Goal: Transaction & Acquisition: Purchase product/service

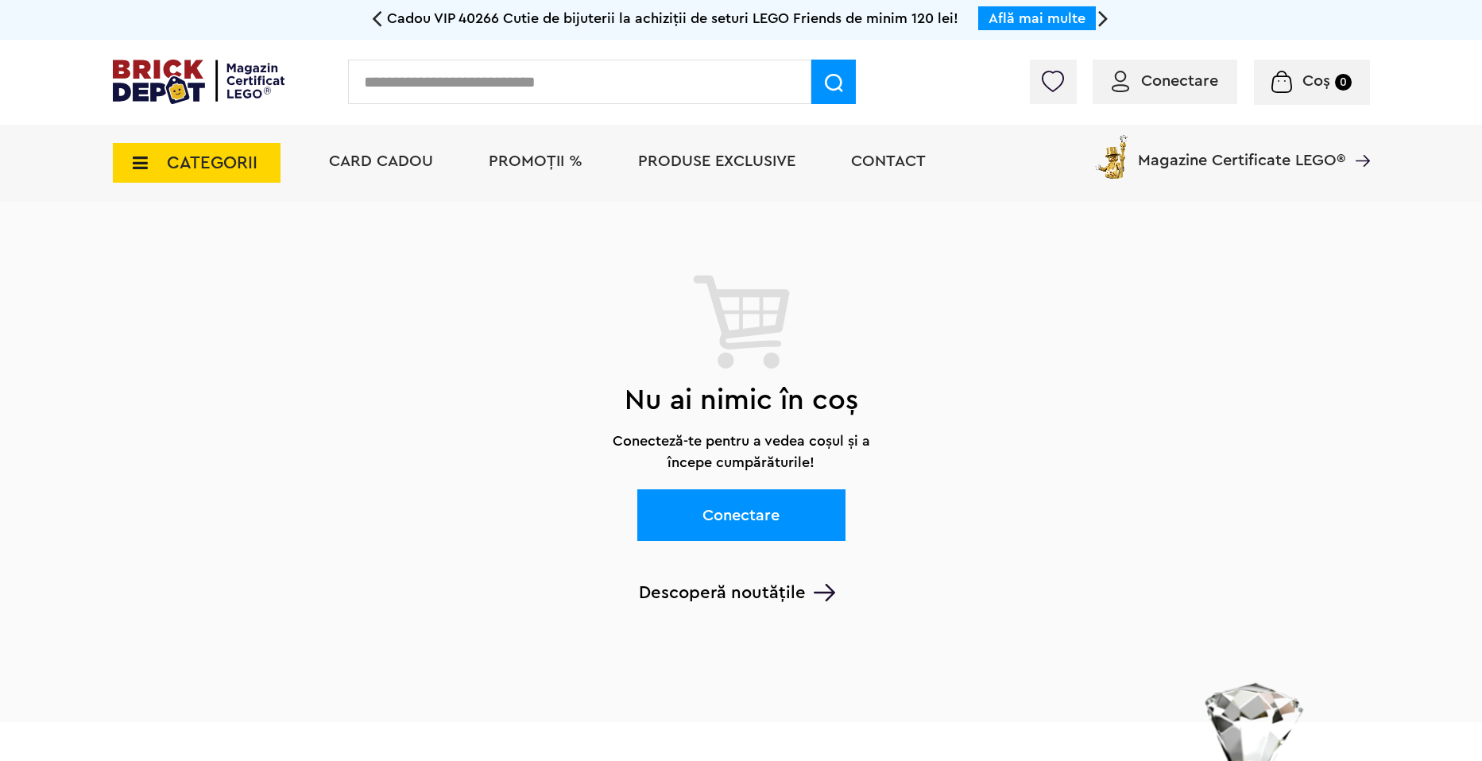
click at [147, 86] on img at bounding box center [199, 82] width 172 height 45
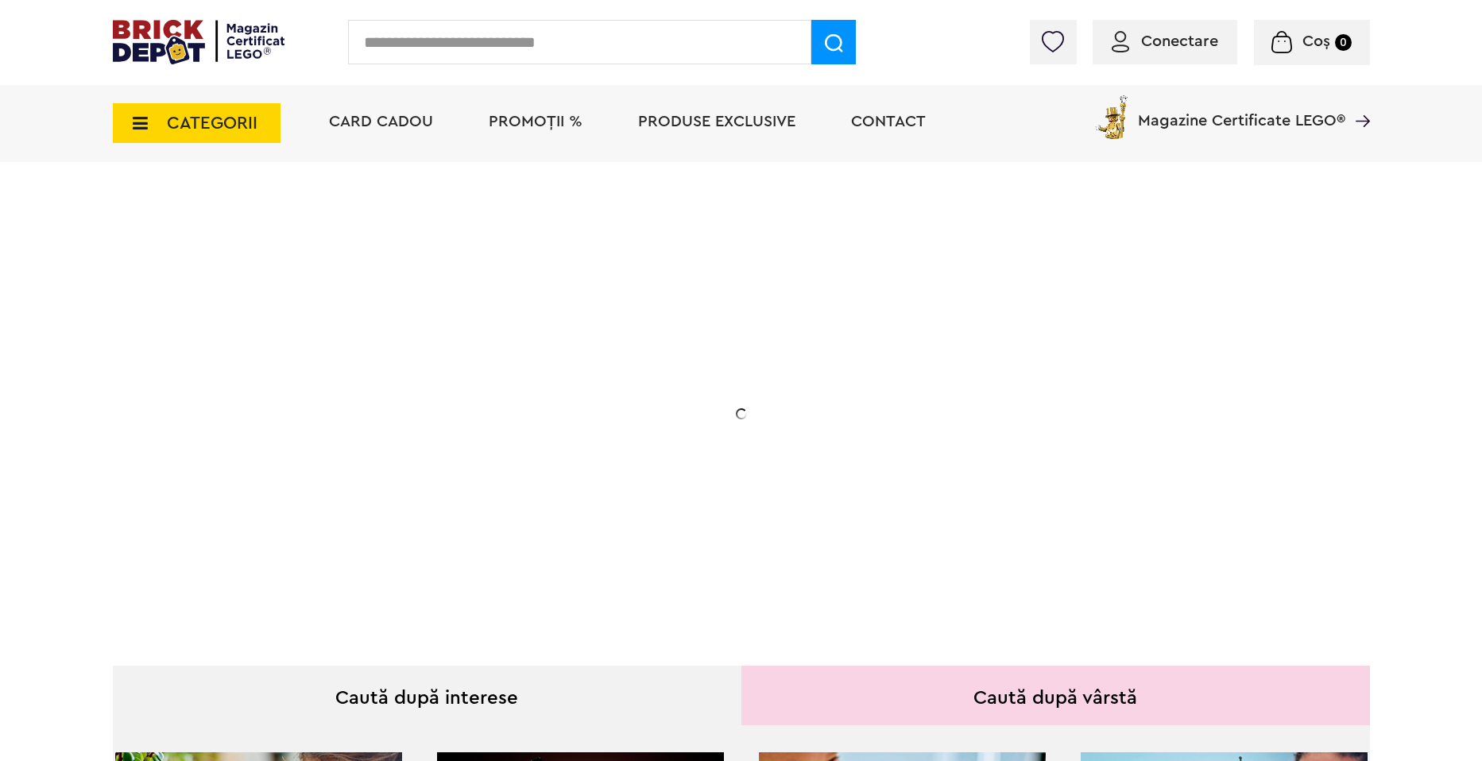
click at [161, 130] on span "CATEGORII" at bounding box center [197, 123] width 168 height 40
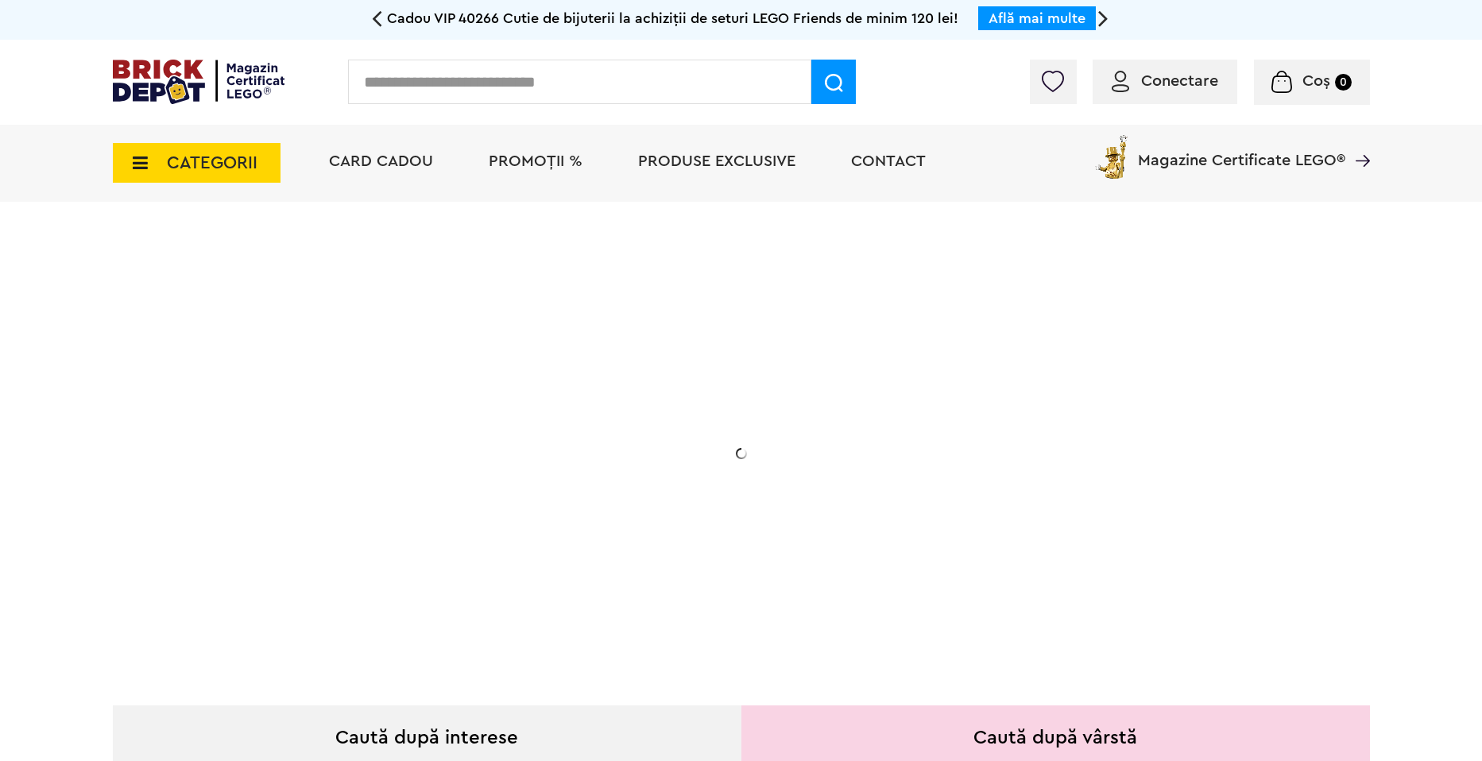
click at [161, 130] on div "CATEGORII Jucării LEGO Card Cadou LEGO Animal Crossing Architecture Art Bluey B…" at bounding box center [197, 154] width 168 height 58
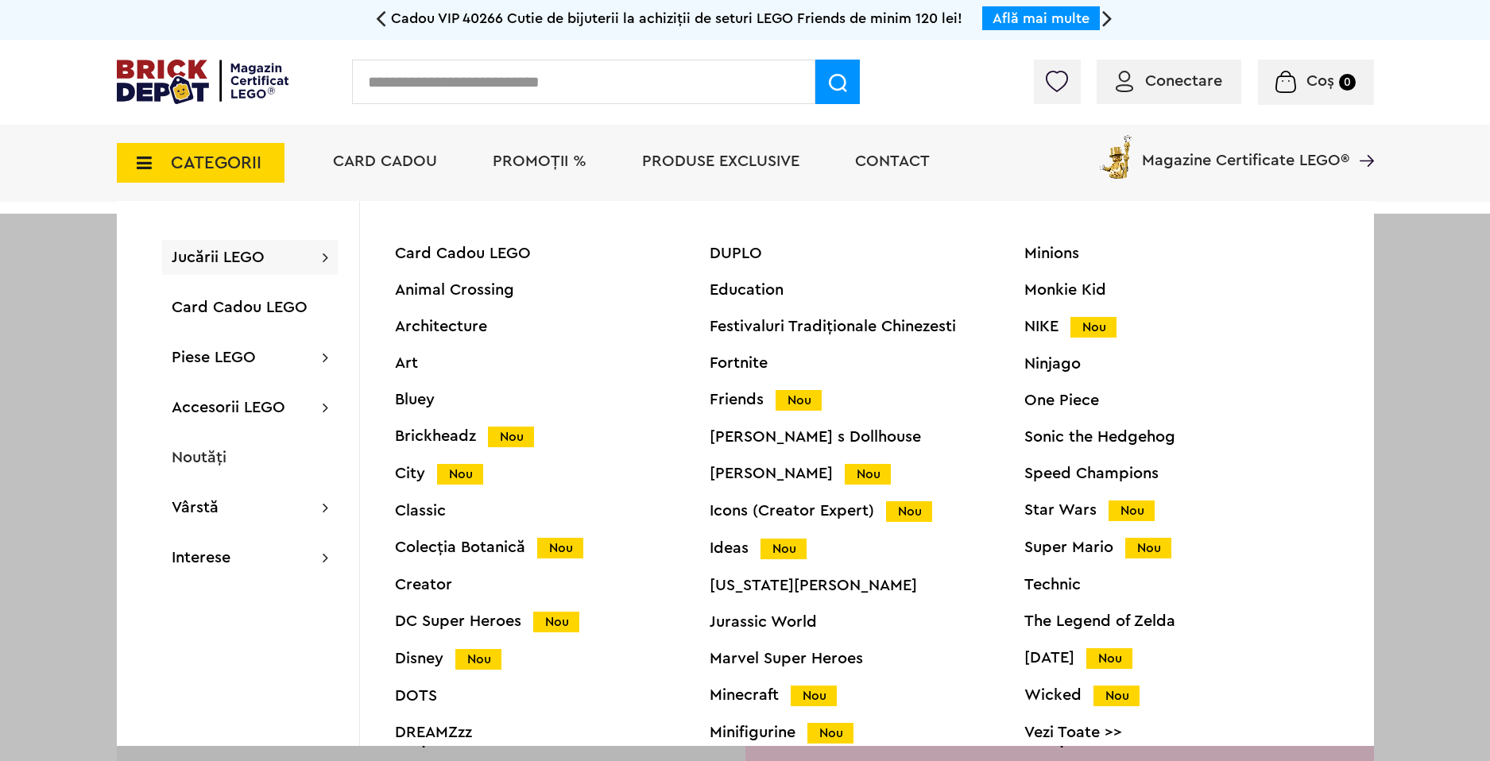
click at [730, 548] on div "Ideas Nou" at bounding box center [867, 548] width 315 height 17
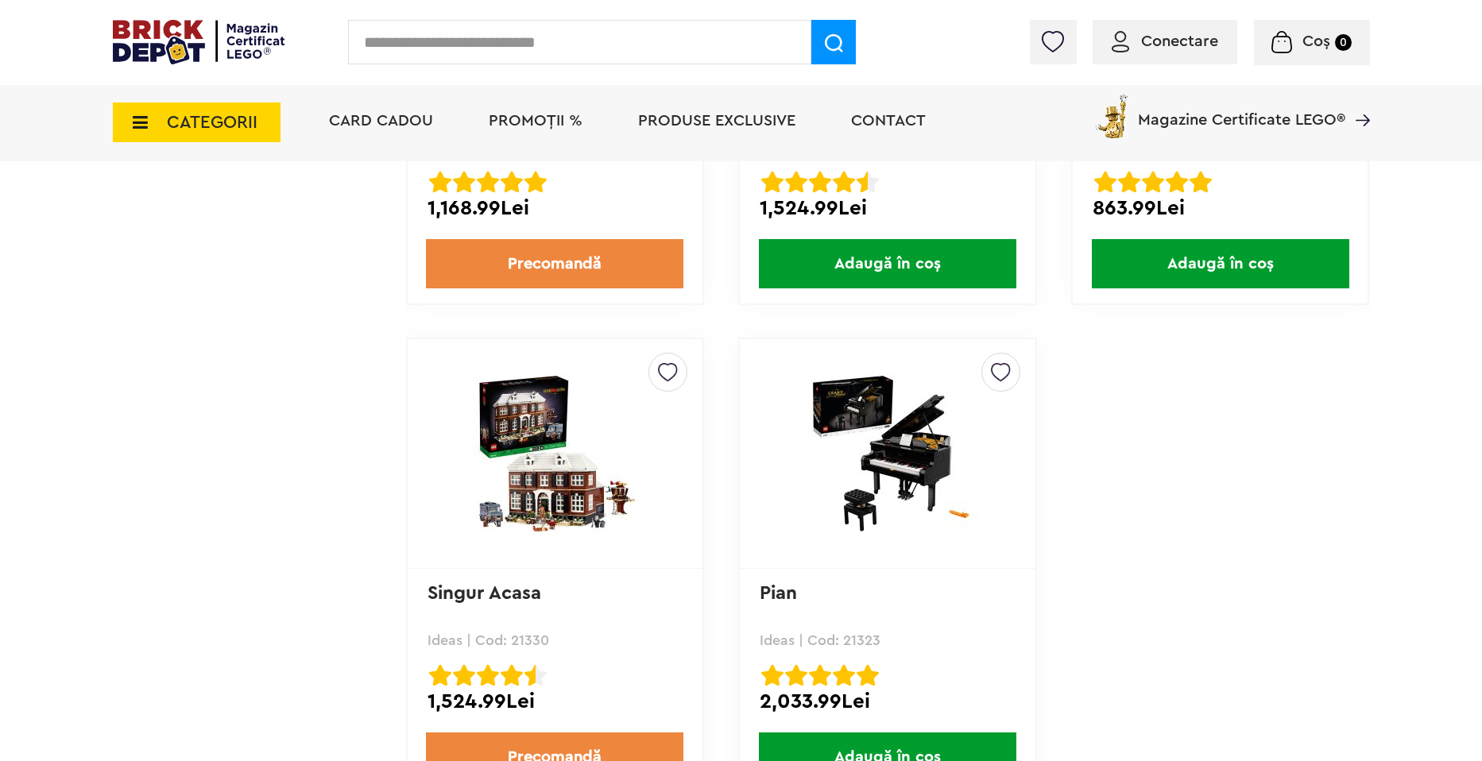
scroll to position [4172, 0]
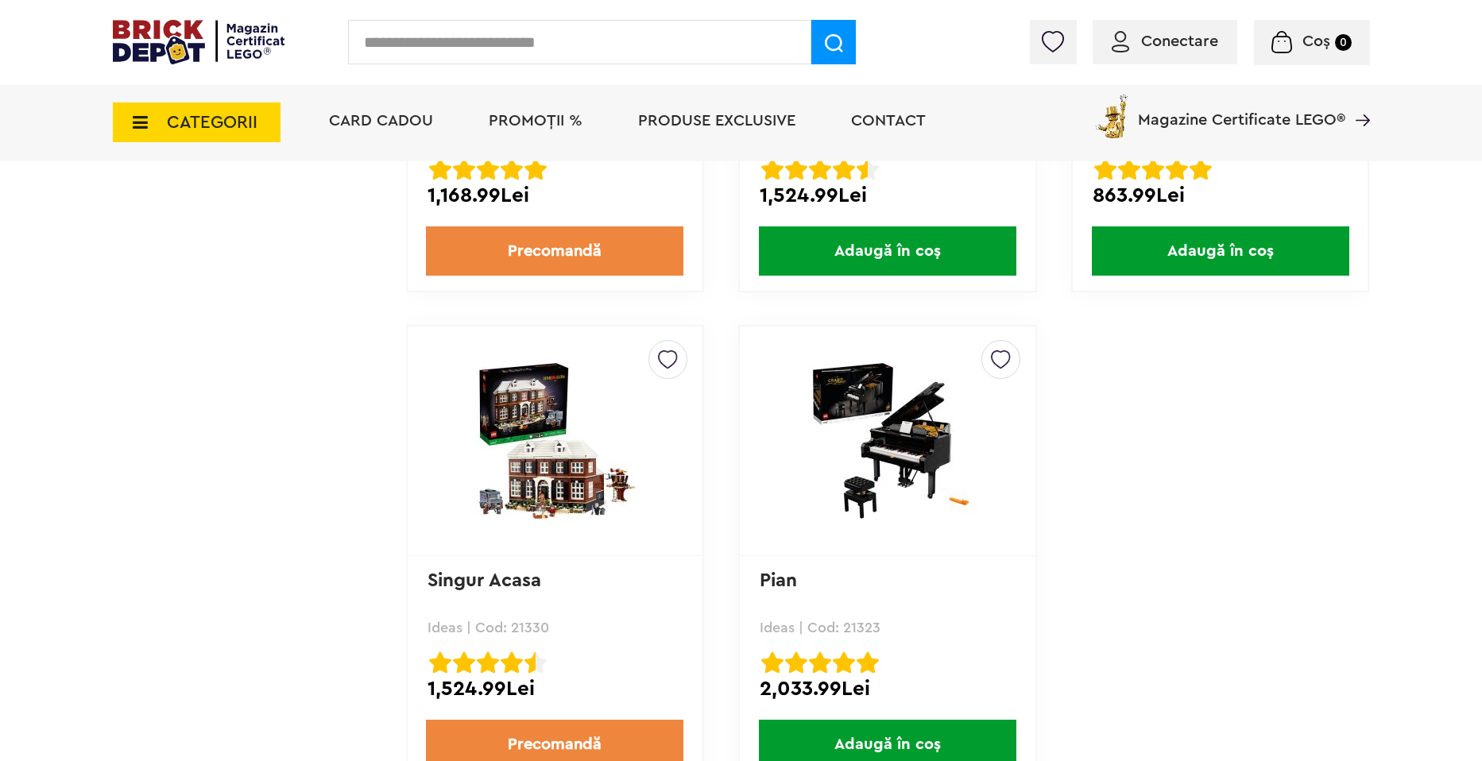
click at [207, 130] on span "CATEGORII" at bounding box center [212, 122] width 91 height 17
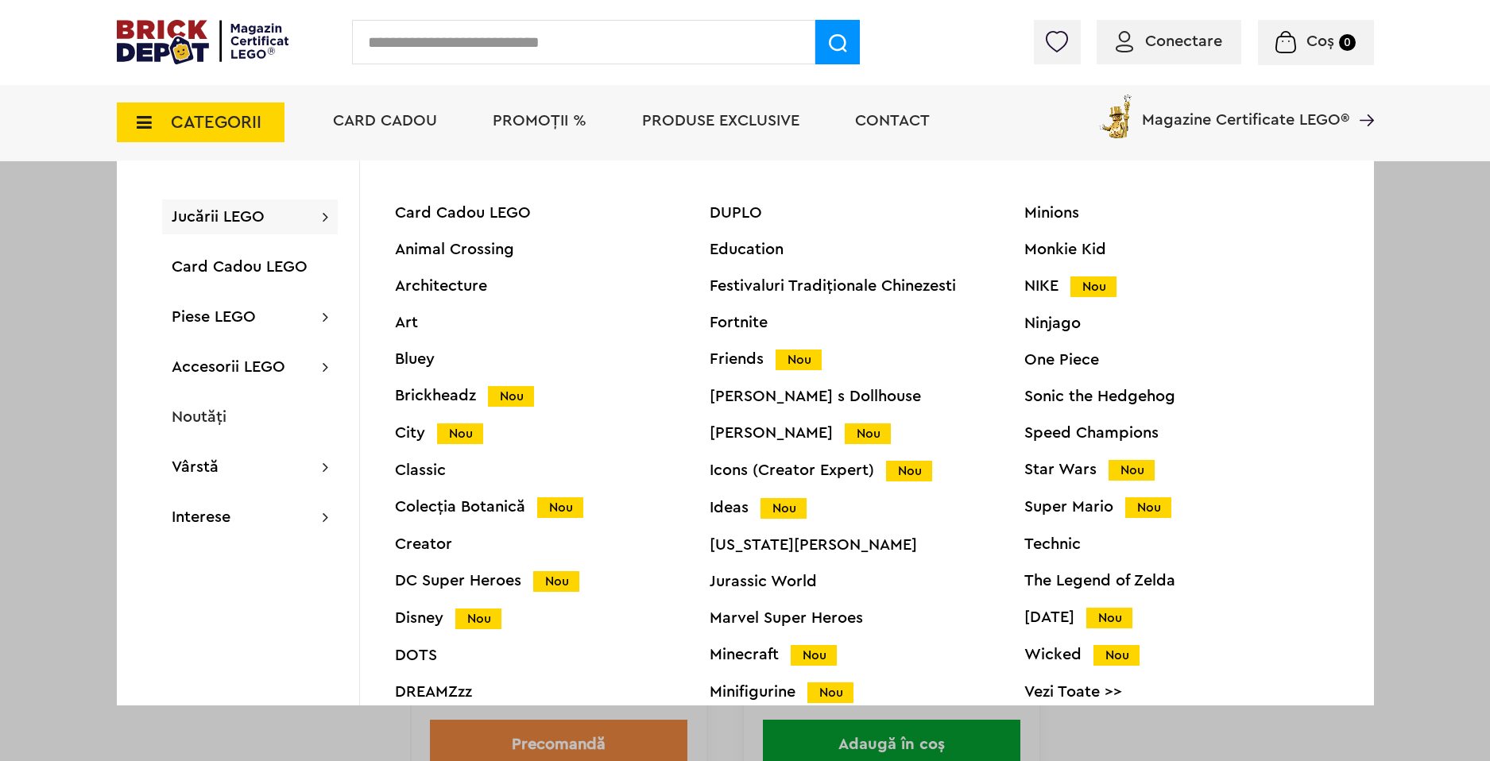
click at [1042, 474] on div "Star Wars Nou" at bounding box center [1181, 470] width 315 height 17
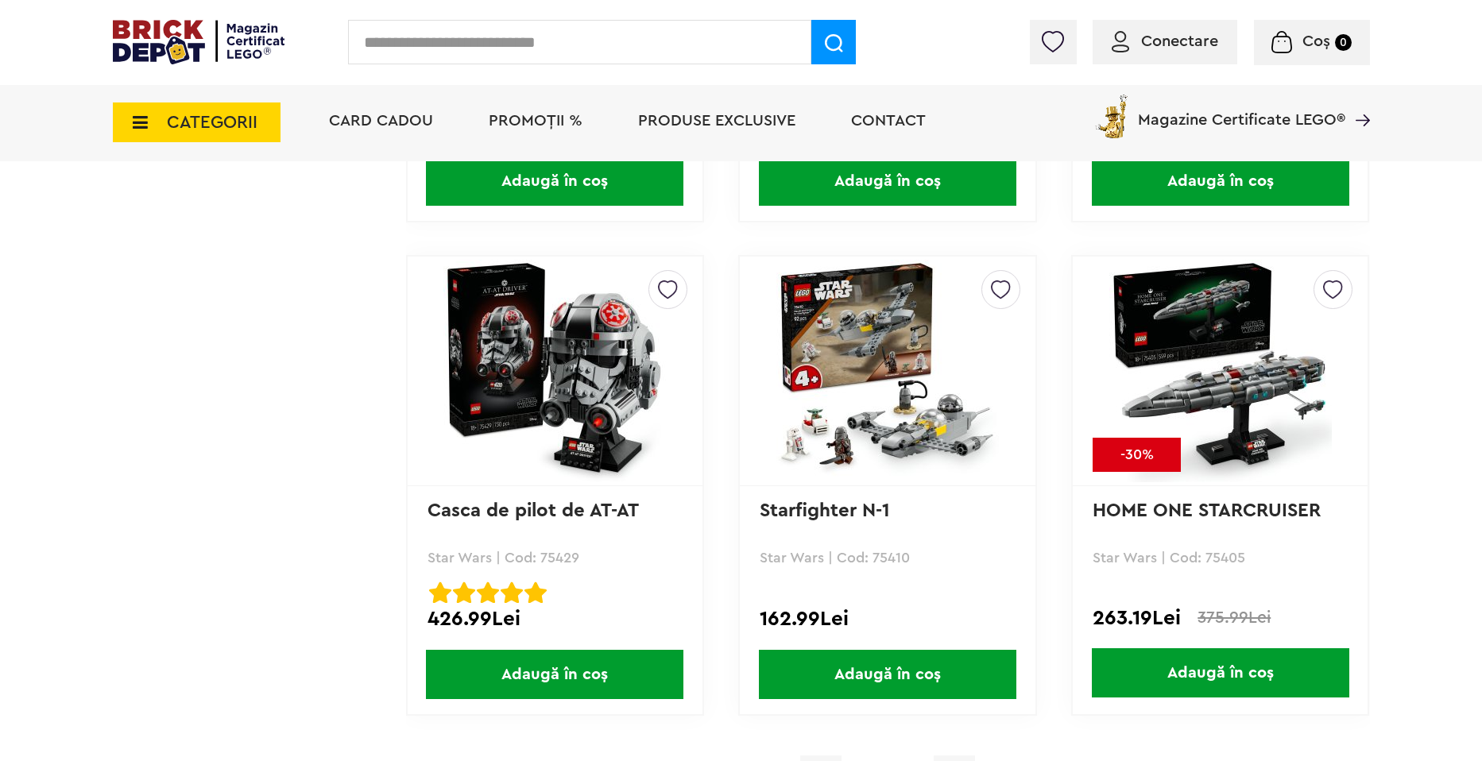
scroll to position [4291, 0]
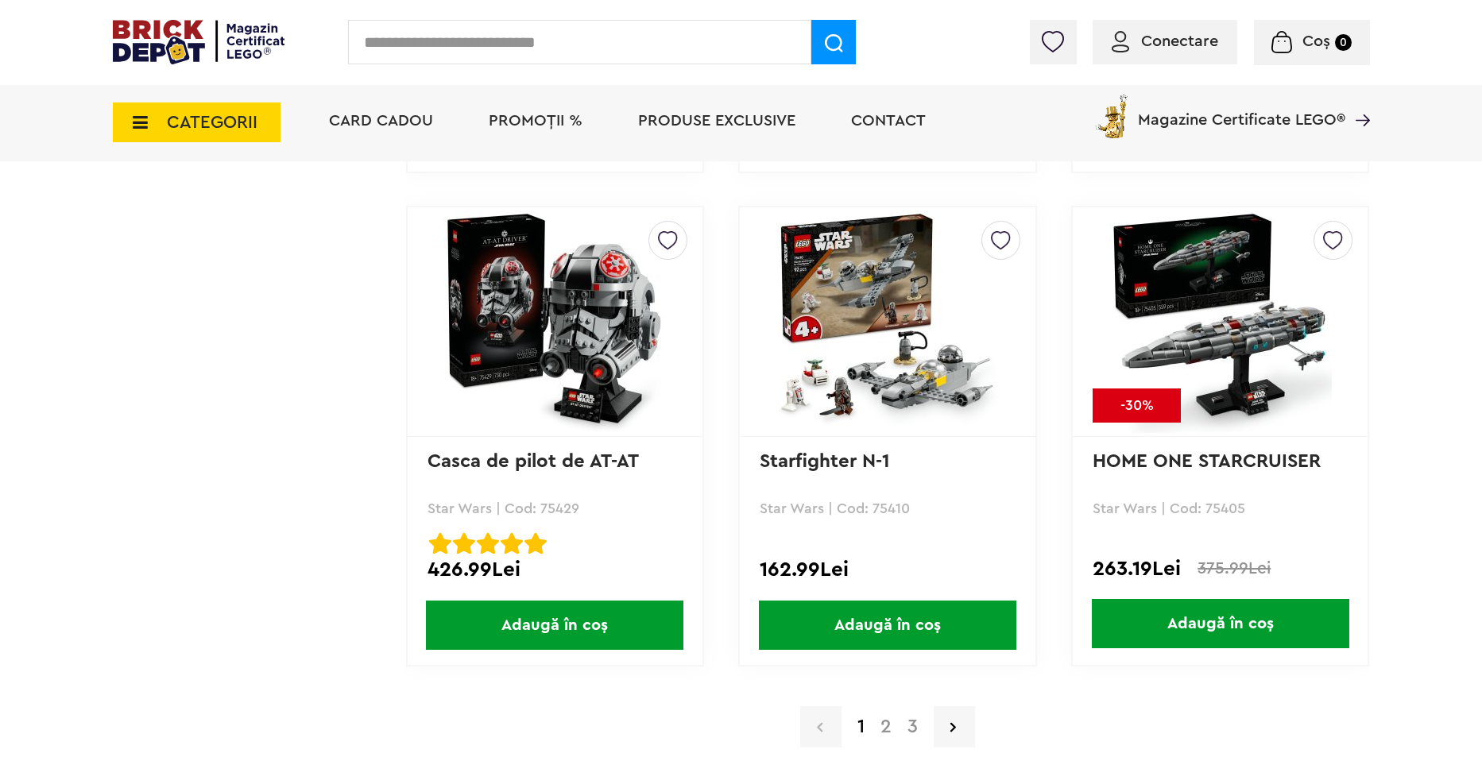
click at [885, 733] on link "2" at bounding box center [886, 727] width 27 height 19
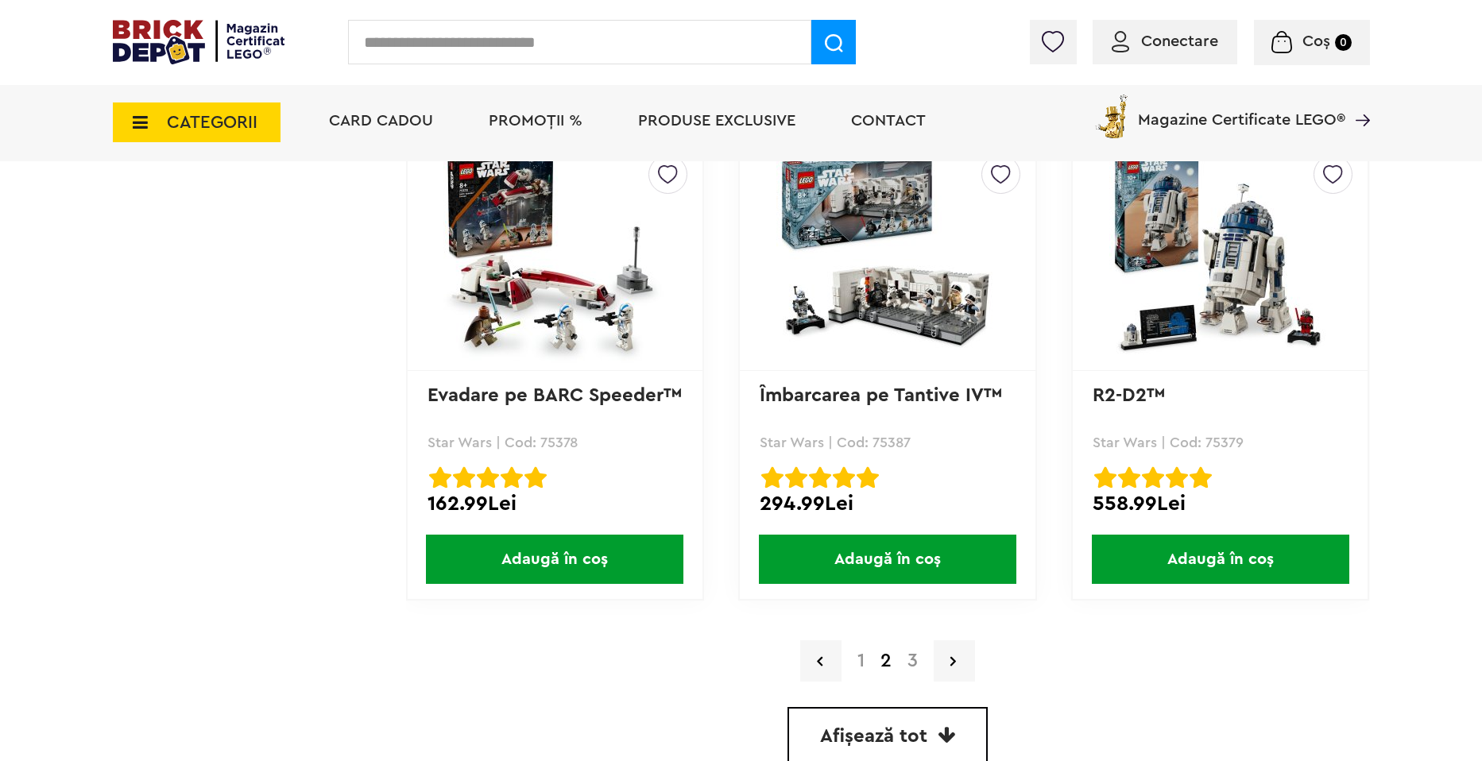
scroll to position [4371, 0]
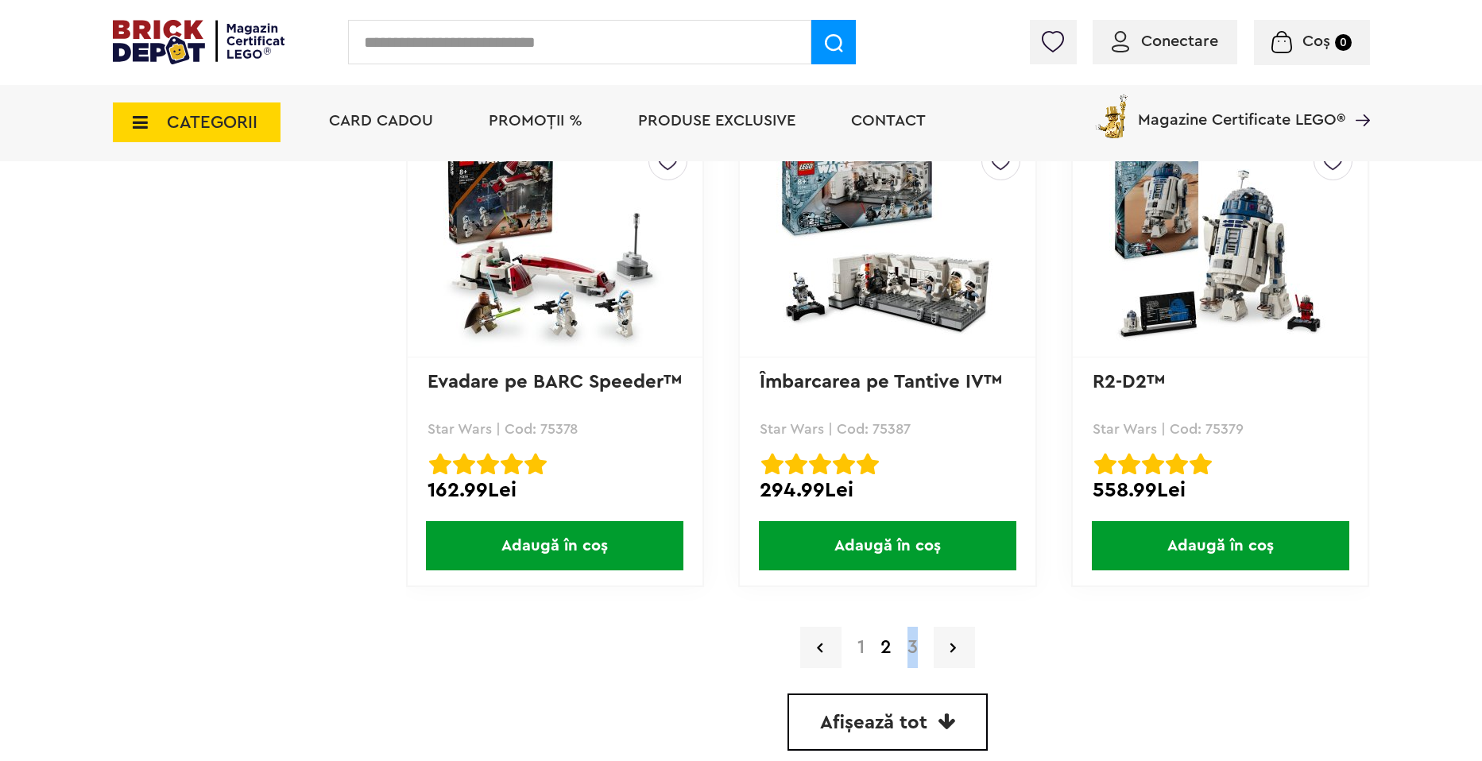
click at [914, 645] on link "3" at bounding box center [913, 647] width 26 height 19
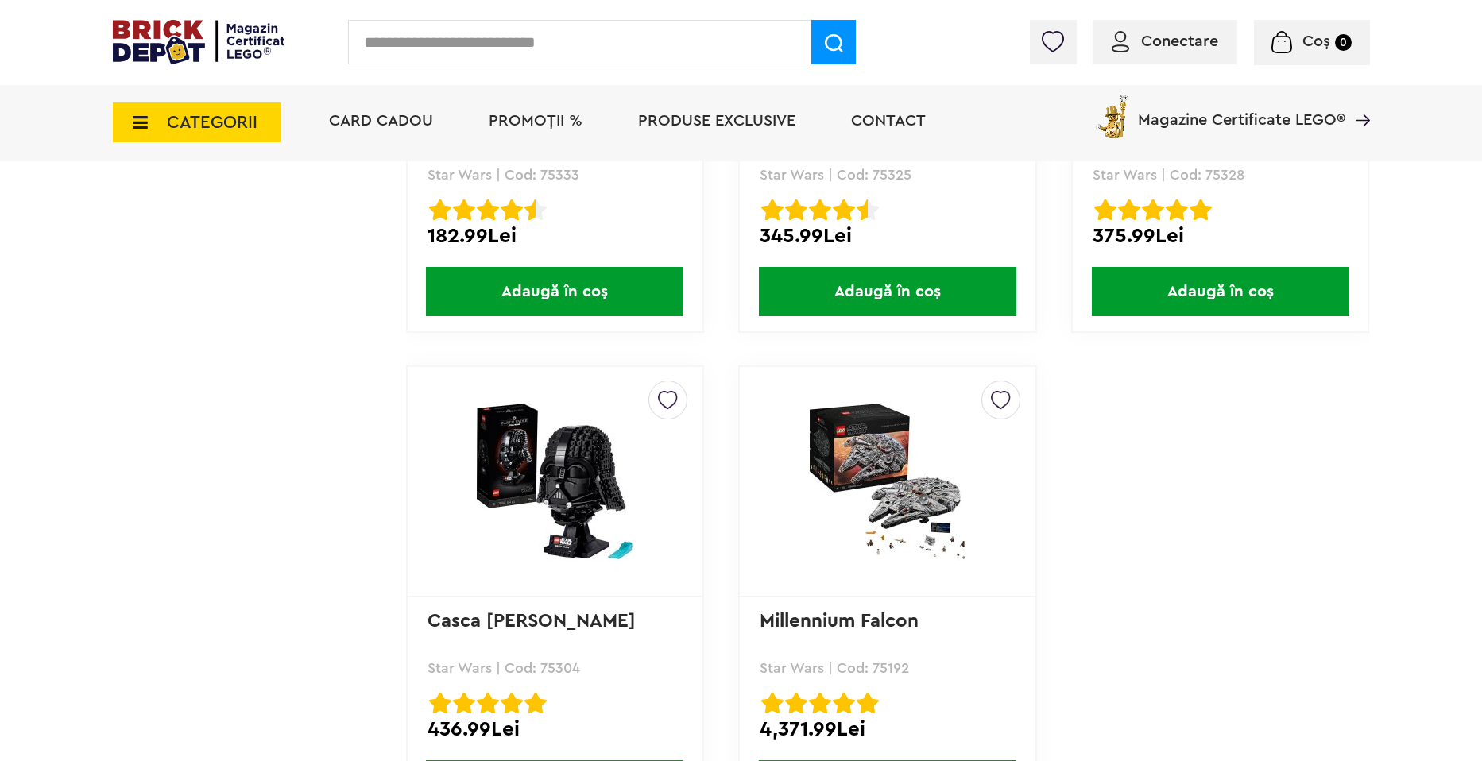
scroll to position [4132, 0]
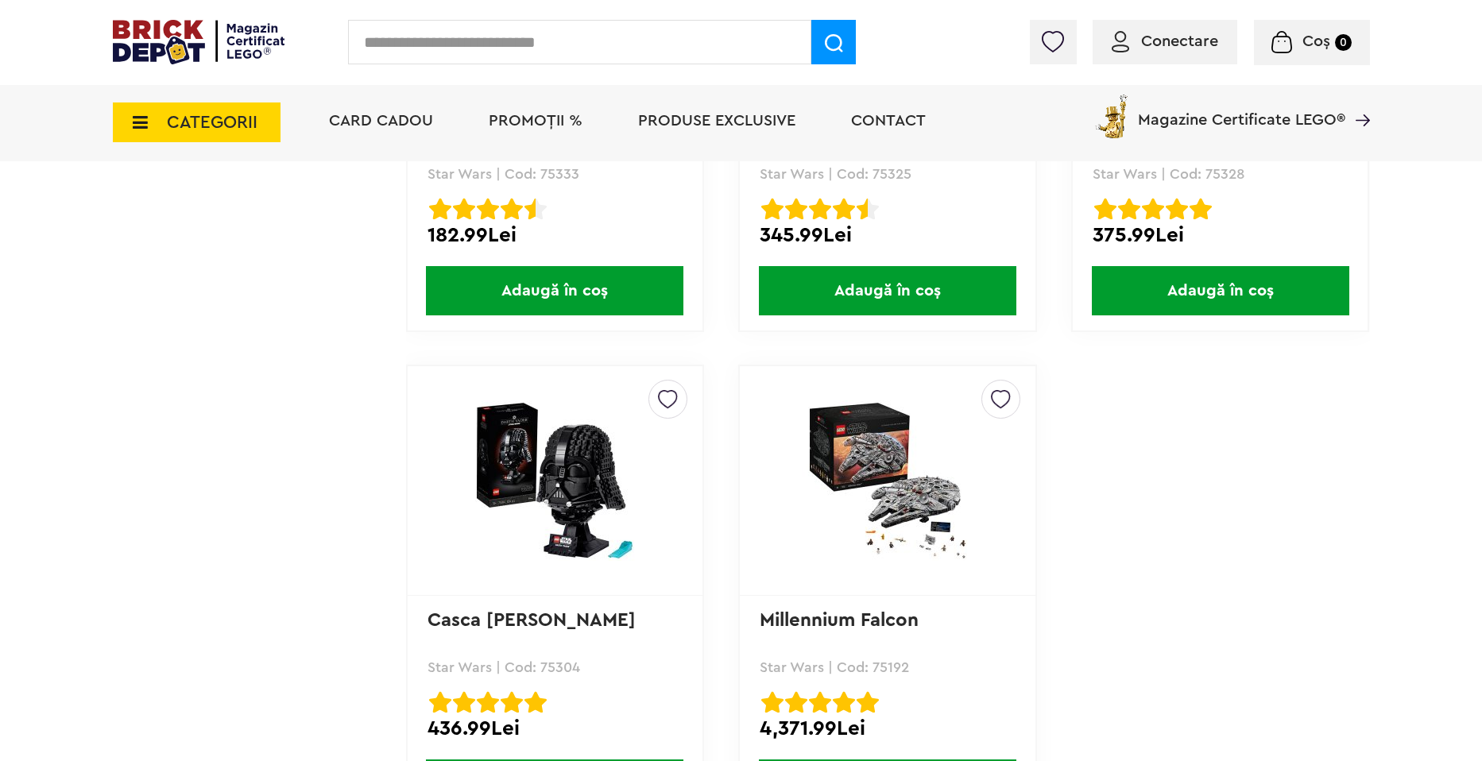
click at [157, 57] on img at bounding box center [199, 42] width 172 height 45
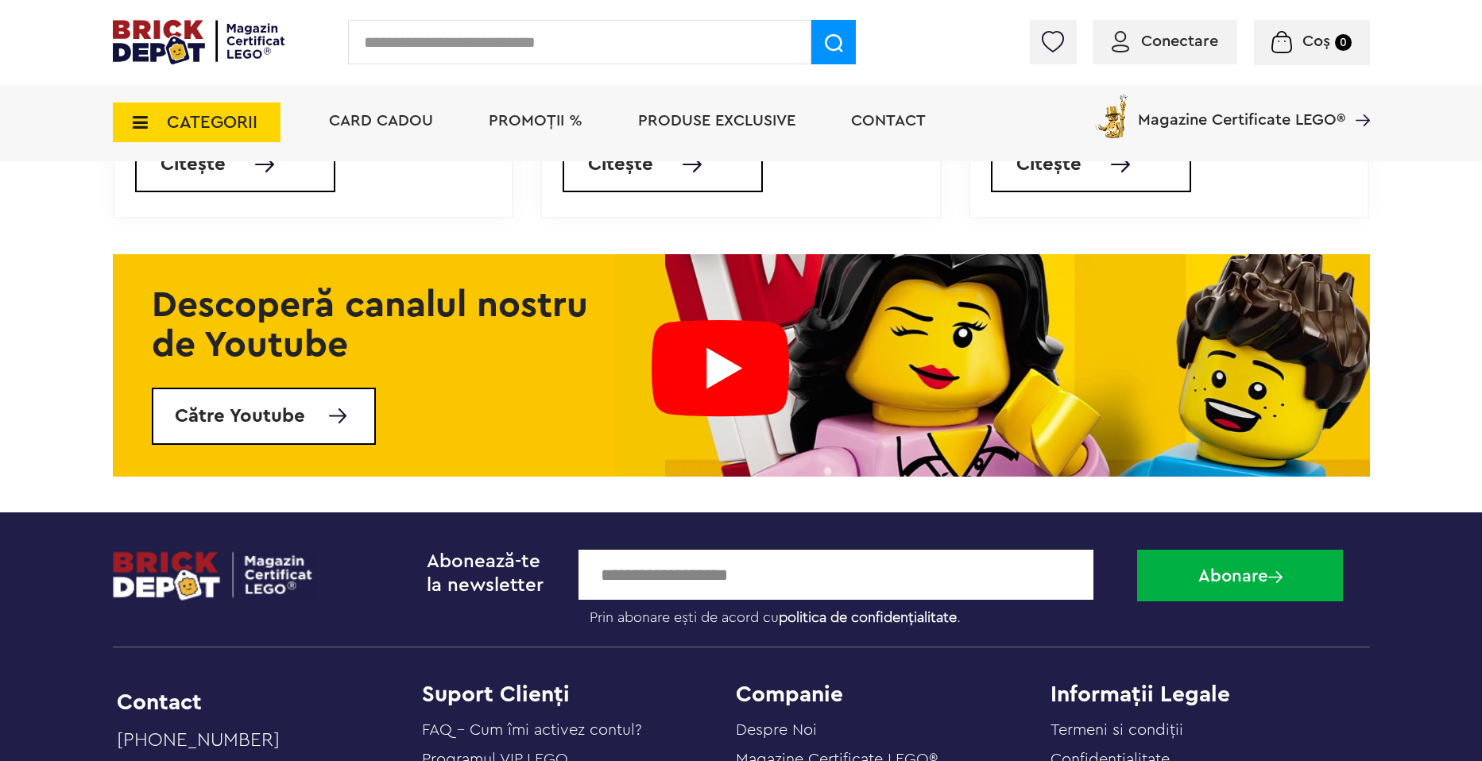
scroll to position [6198, 0]
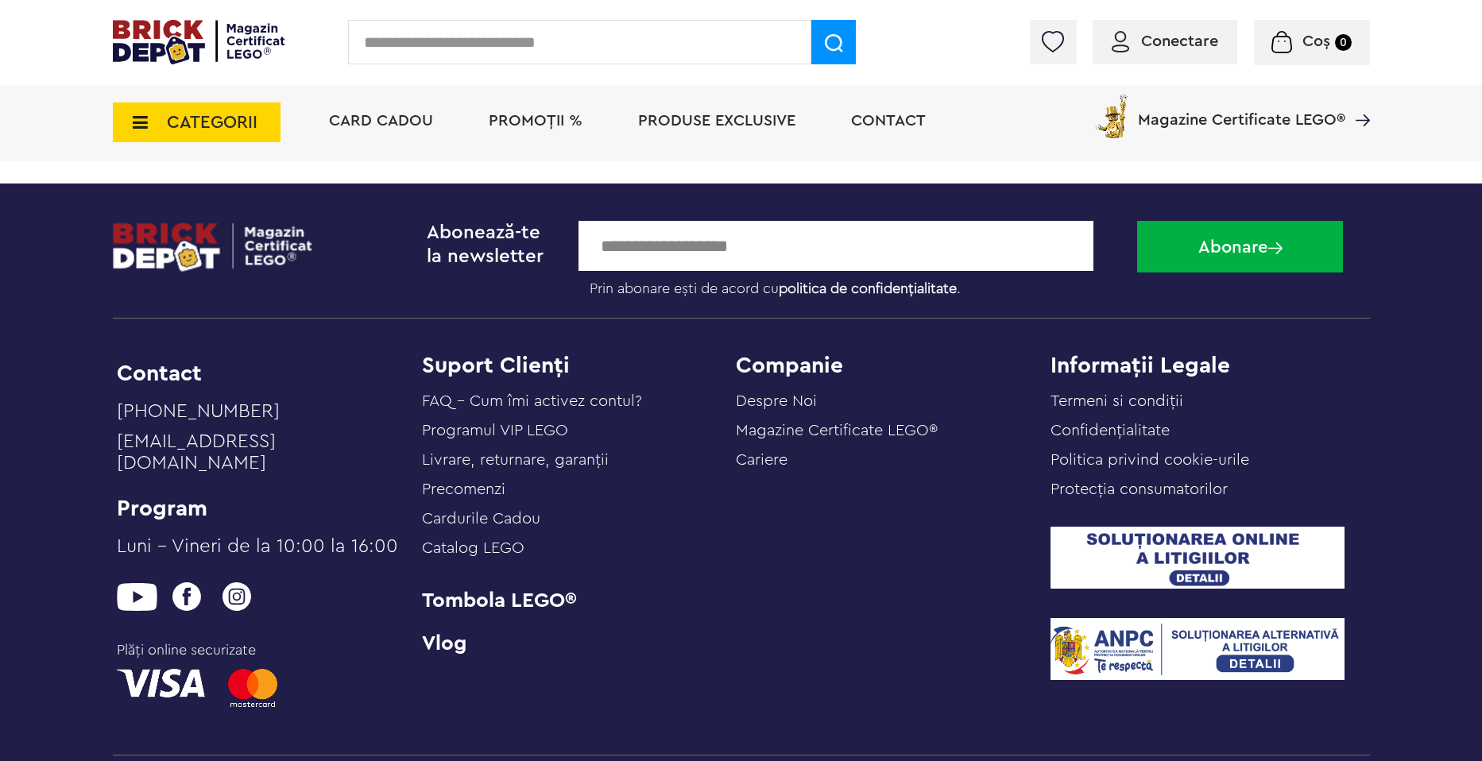
click at [656, 113] on span "Produse exclusive" at bounding box center [716, 121] width 157 height 16
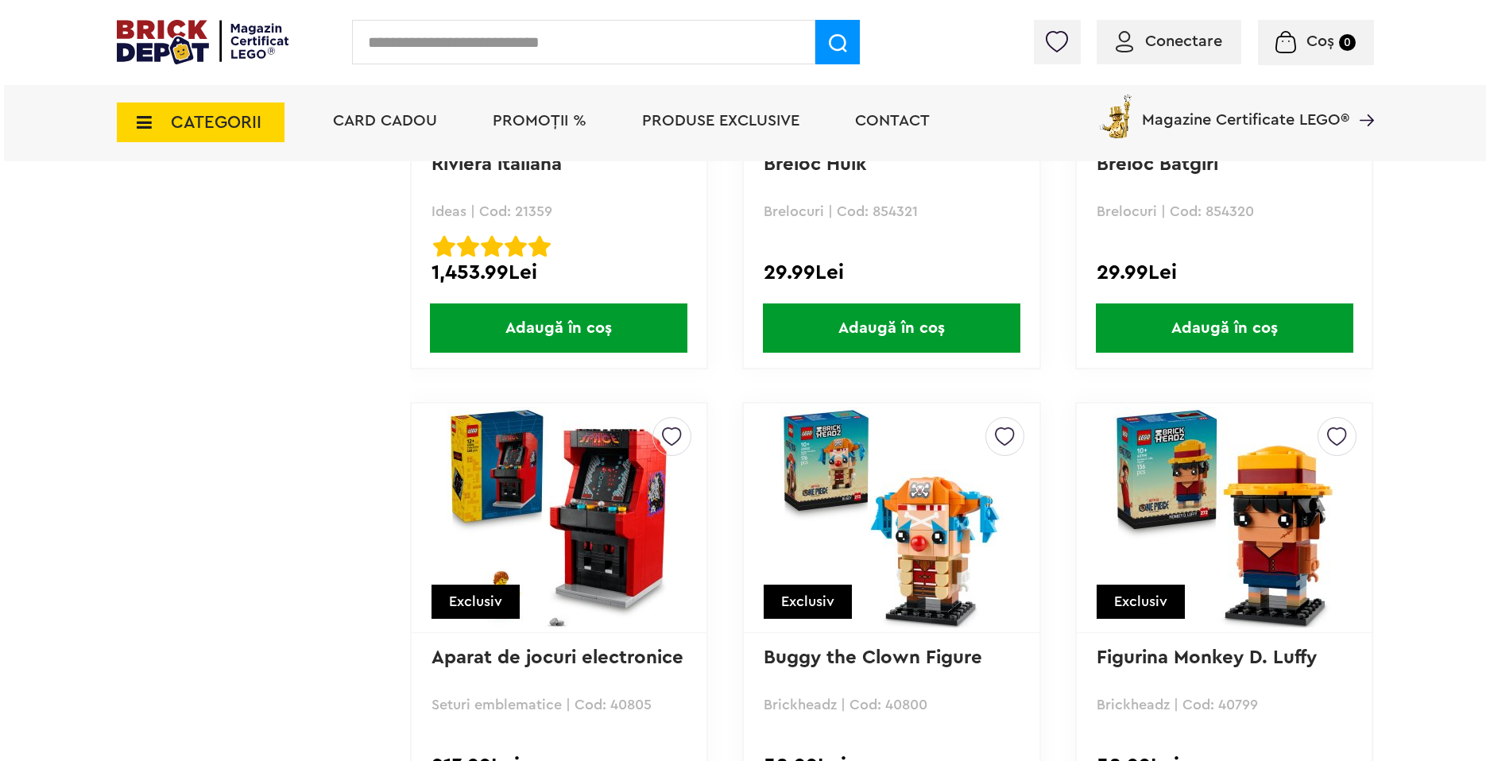
scroll to position [1907, 0]
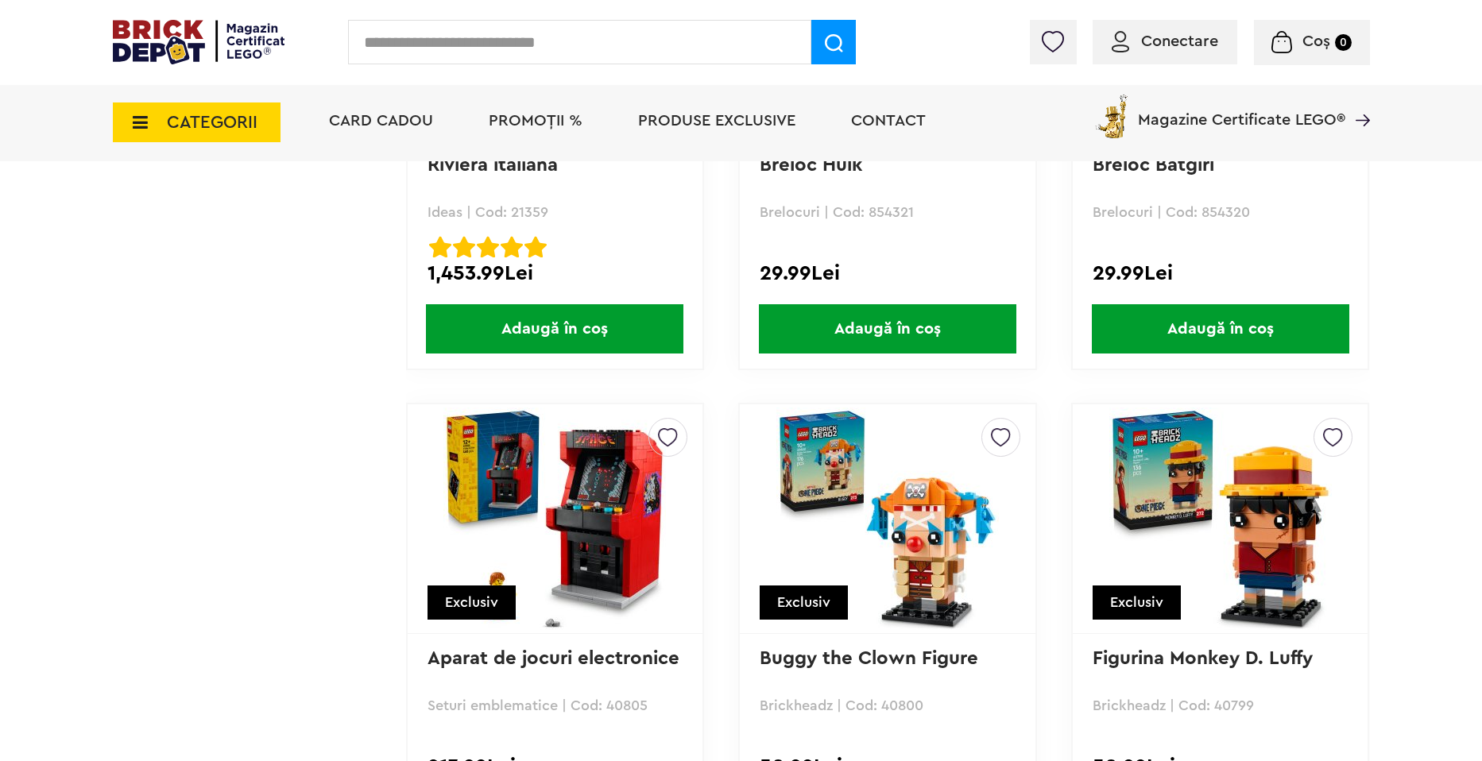
drag, startPoint x: 227, startPoint y: 121, endPoint x: 219, endPoint y: 138, distance: 19.2
click at [222, 134] on span "CATEGORII" at bounding box center [197, 123] width 168 height 40
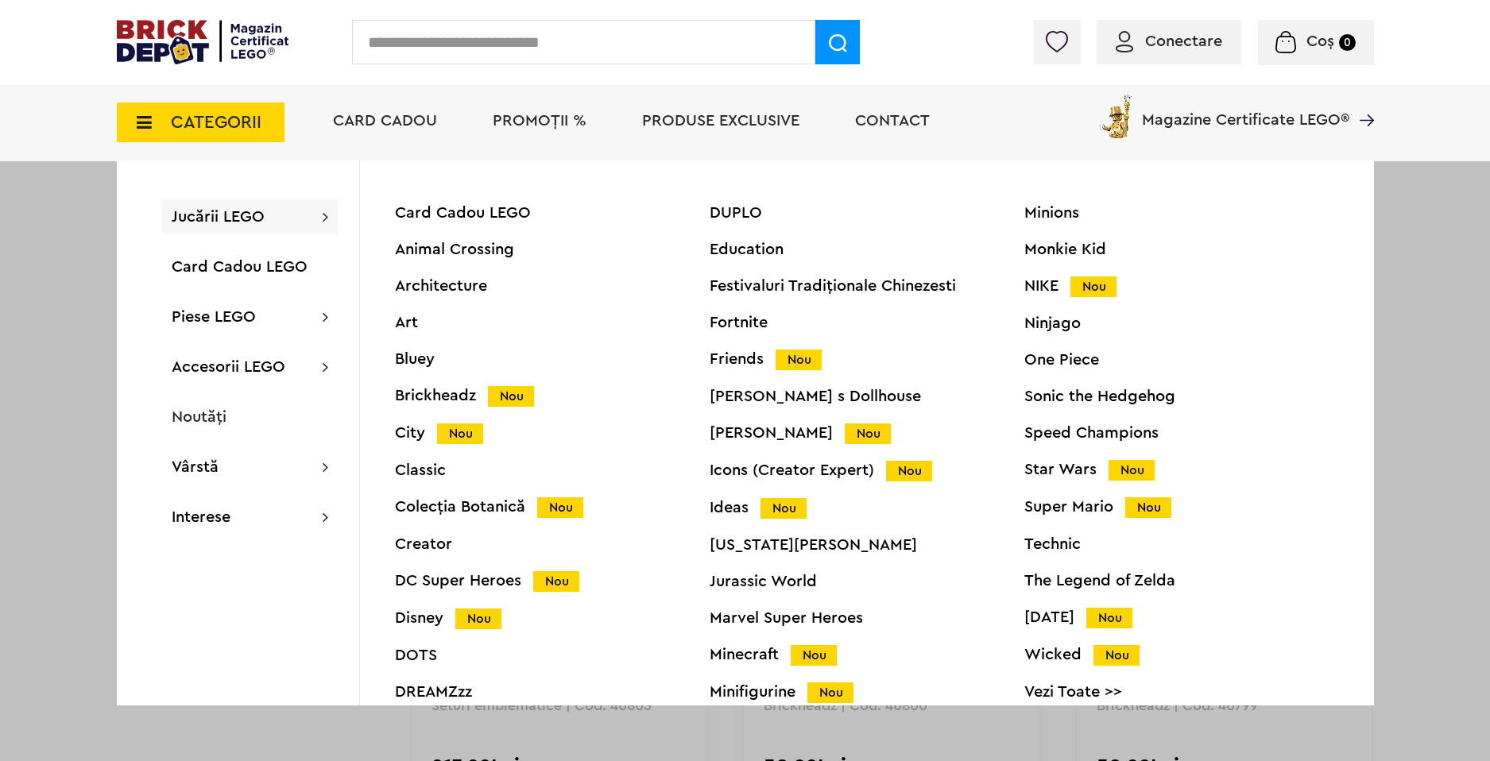
click at [455, 61] on input "text" at bounding box center [583, 42] width 463 height 45
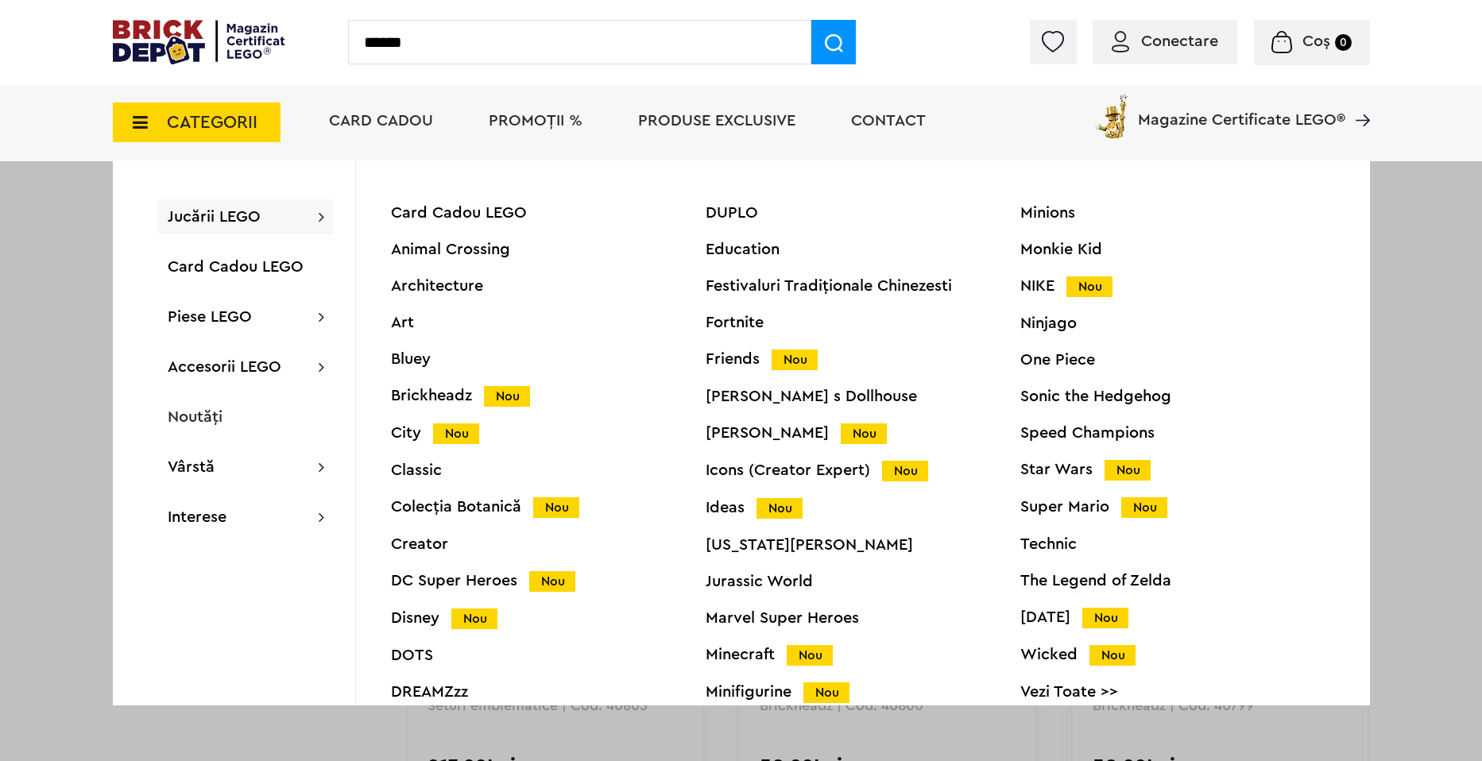
type input "******"
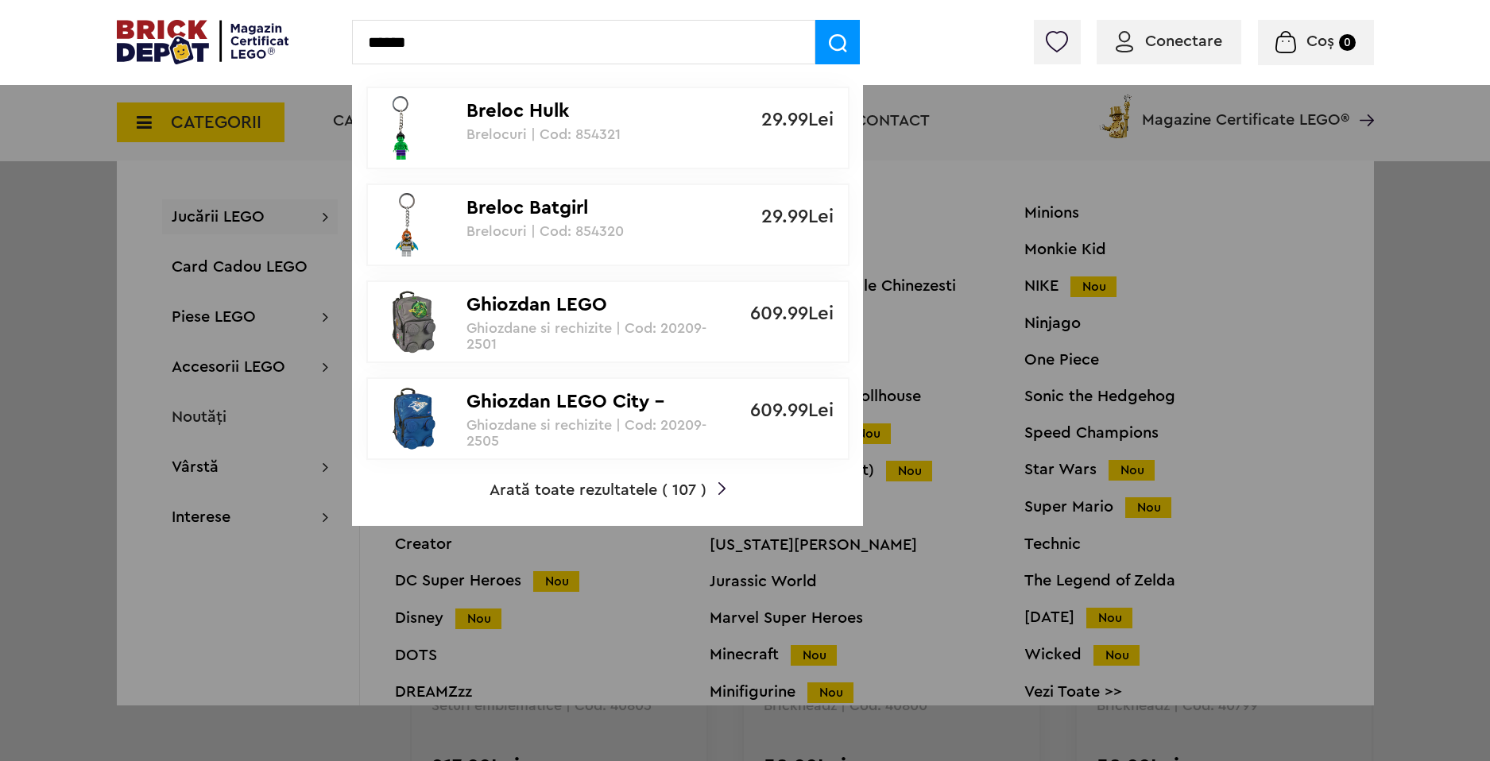
click at [637, 484] on span "Arată toate rezultatele ( 107 )" at bounding box center [598, 490] width 217 height 16
click at [629, 501] on div "Breloc Hulk Brelocuri | Cod: 854321 29.99Lei Breloc Batgirl Brelocuri | Cod: 85…" at bounding box center [607, 297] width 511 height 458
click at [635, 498] on span "Arată toate rezultatele ( 107 )" at bounding box center [598, 490] width 217 height 16
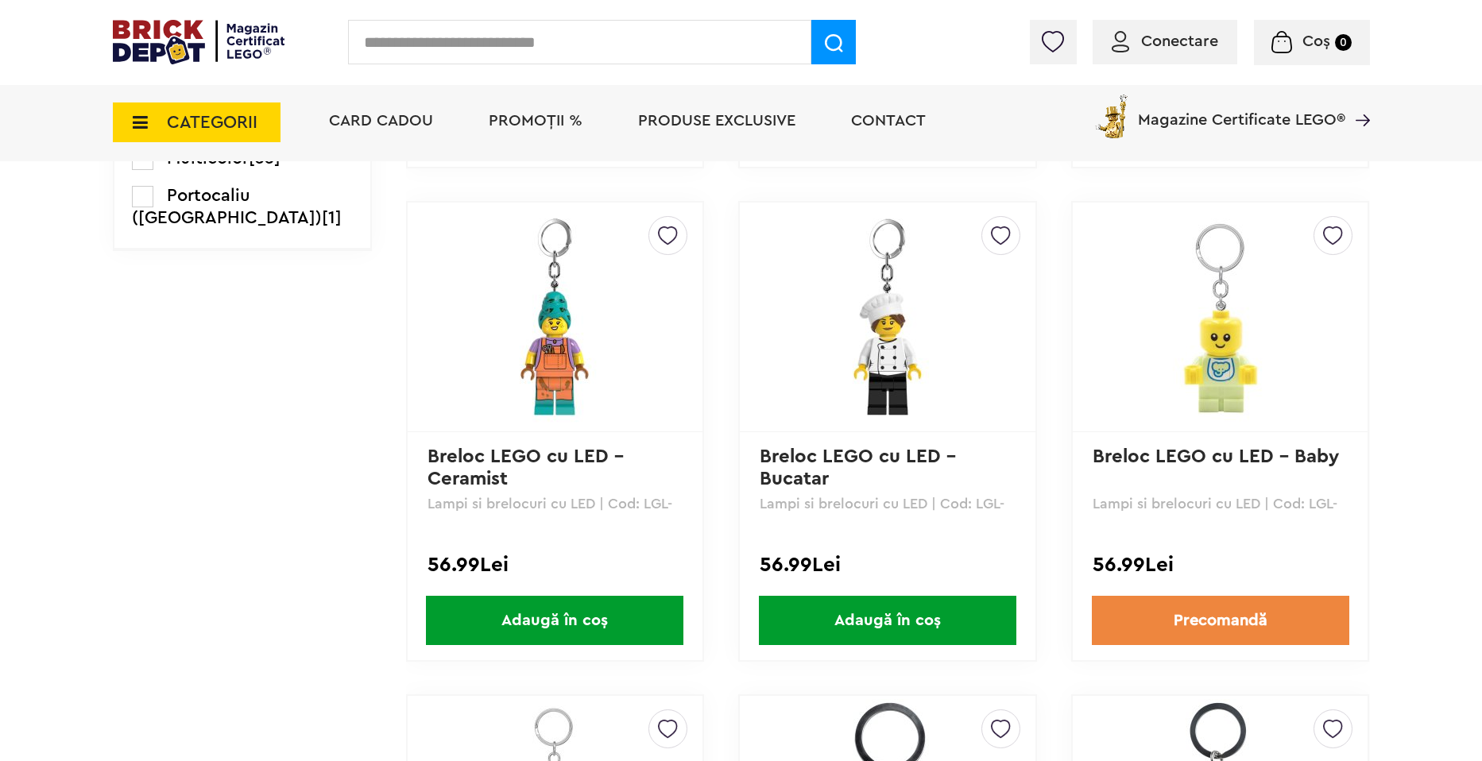
scroll to position [1773, 0]
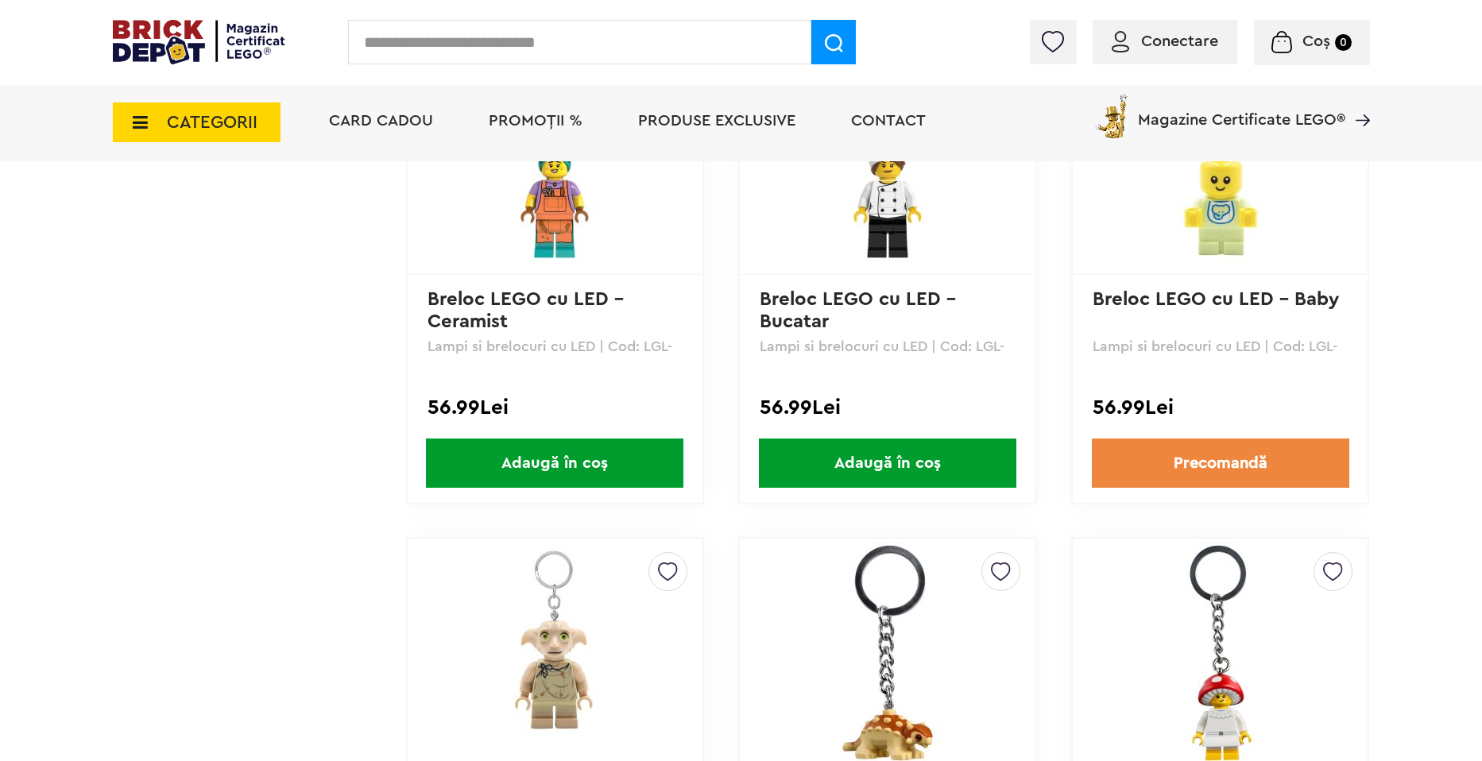
click at [234, 130] on span "CATEGORII" at bounding box center [212, 122] width 91 height 17
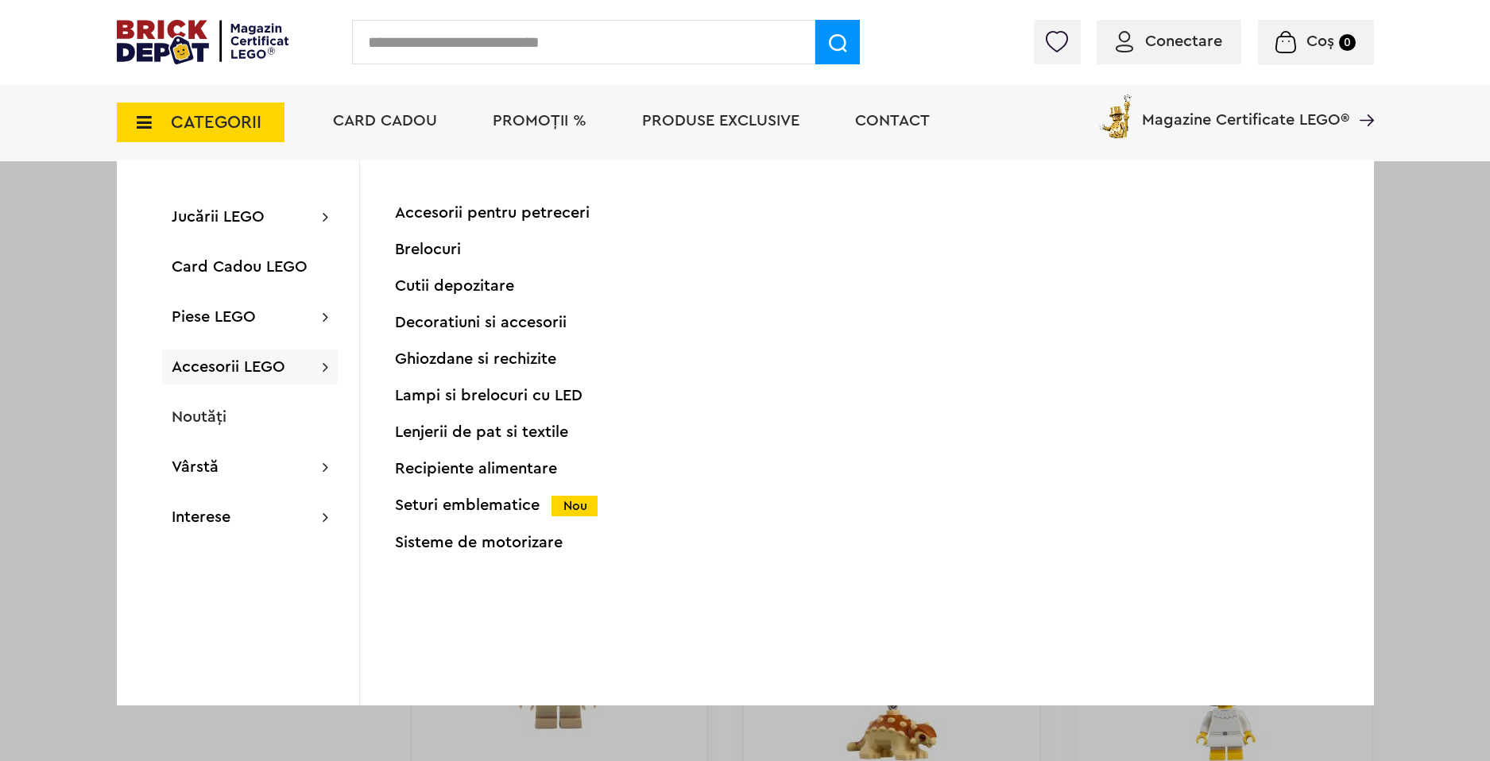
click at [448, 250] on div "Brelocuri" at bounding box center [552, 250] width 315 height 16
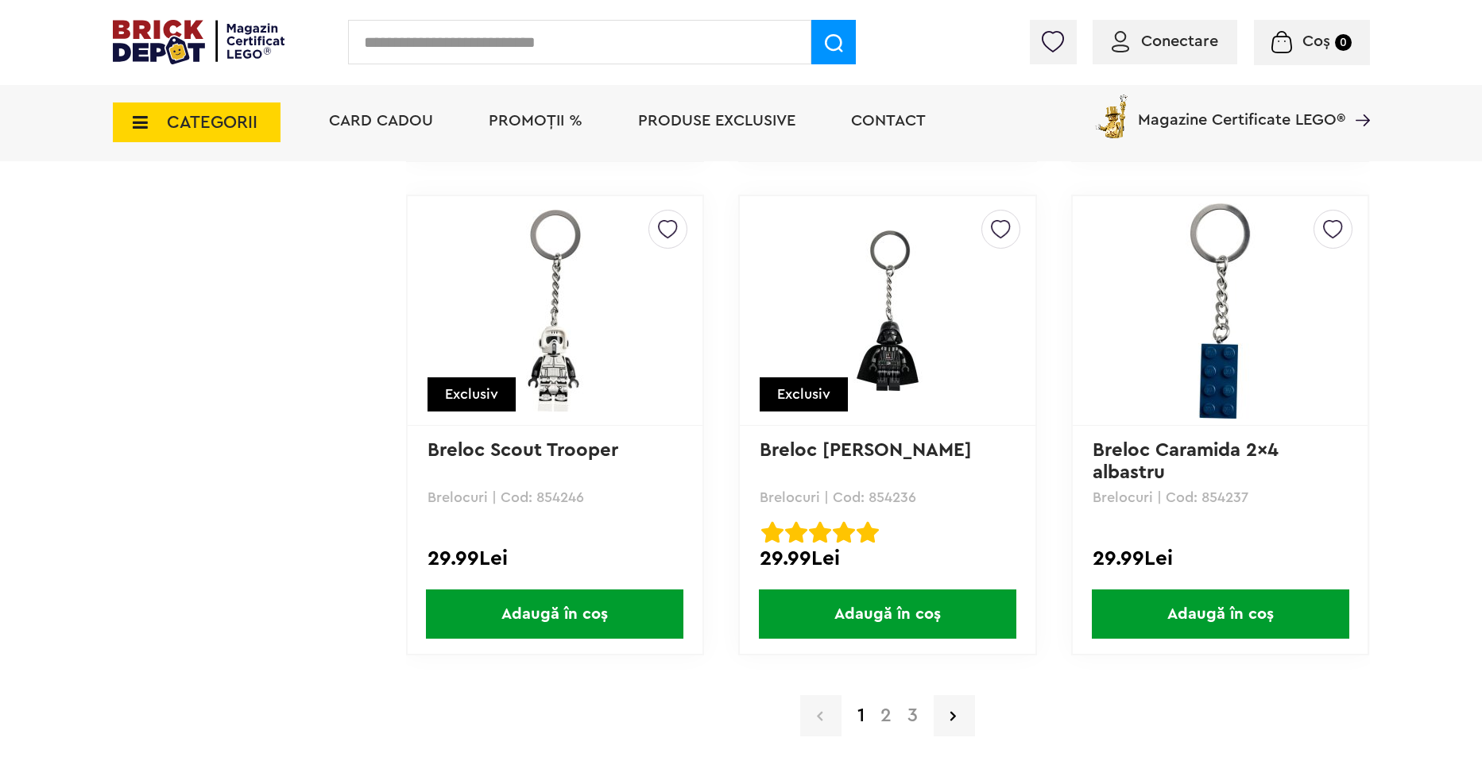
scroll to position [4371, 0]
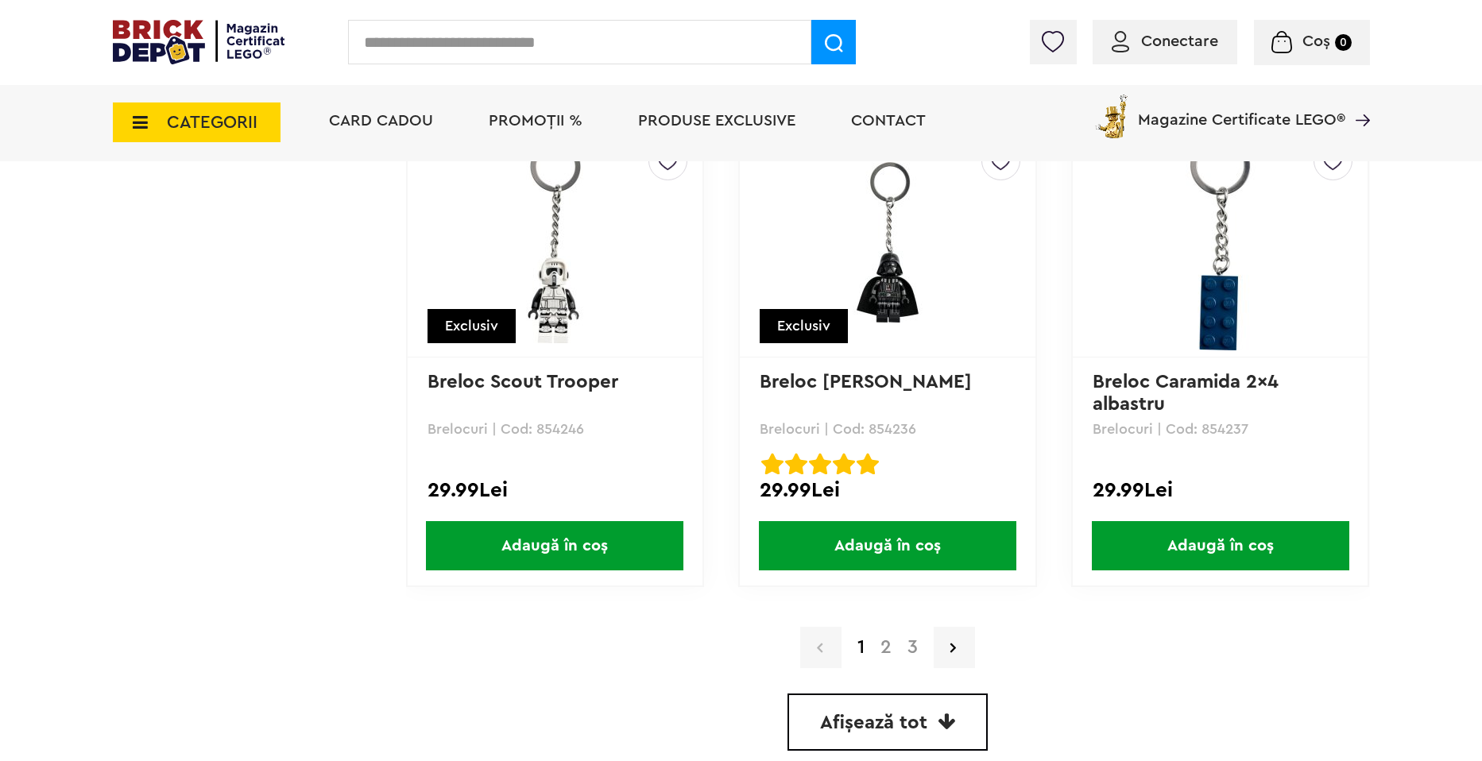
click at [845, 529] on span "Adaugă în coș" at bounding box center [887, 545] width 257 height 49
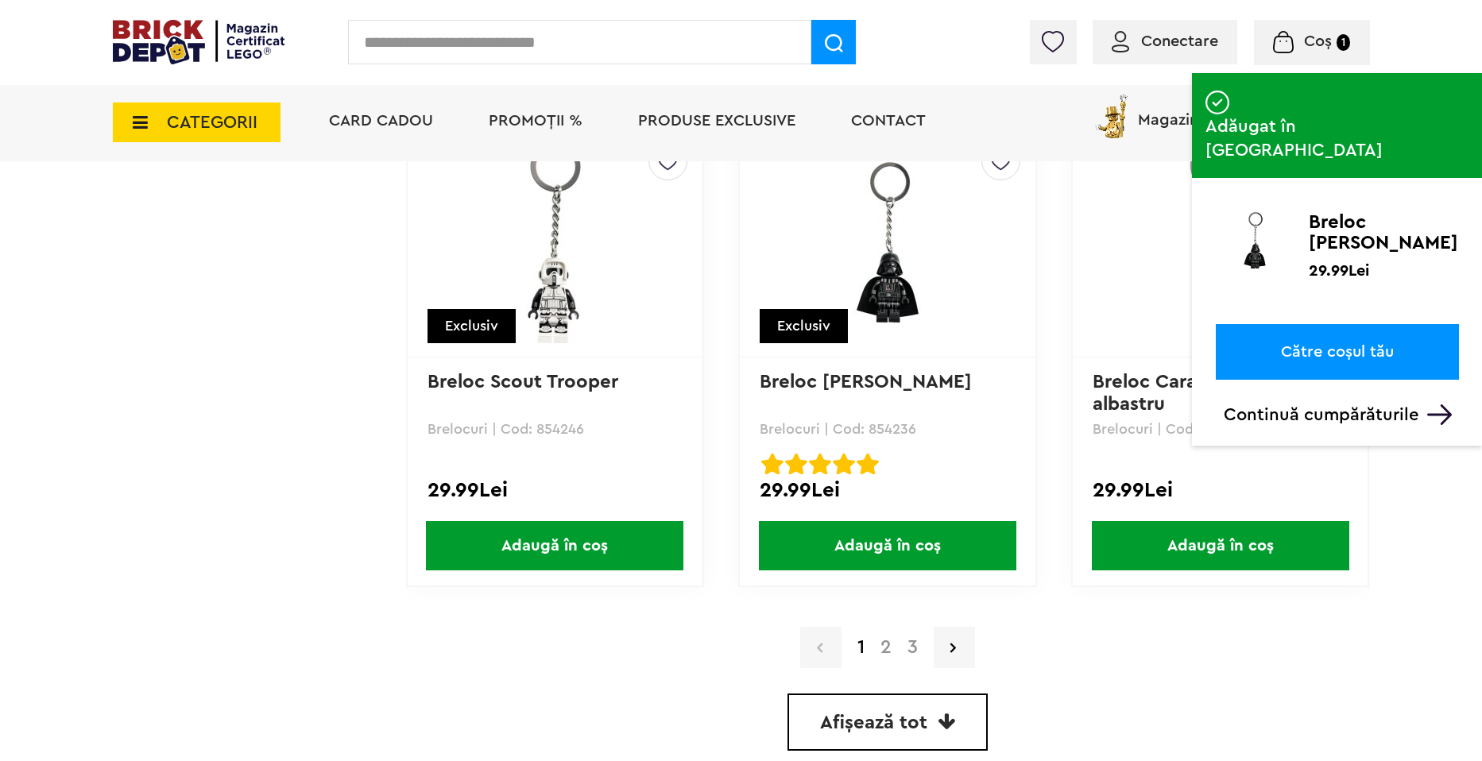
click at [893, 642] on link "2" at bounding box center [886, 647] width 27 height 19
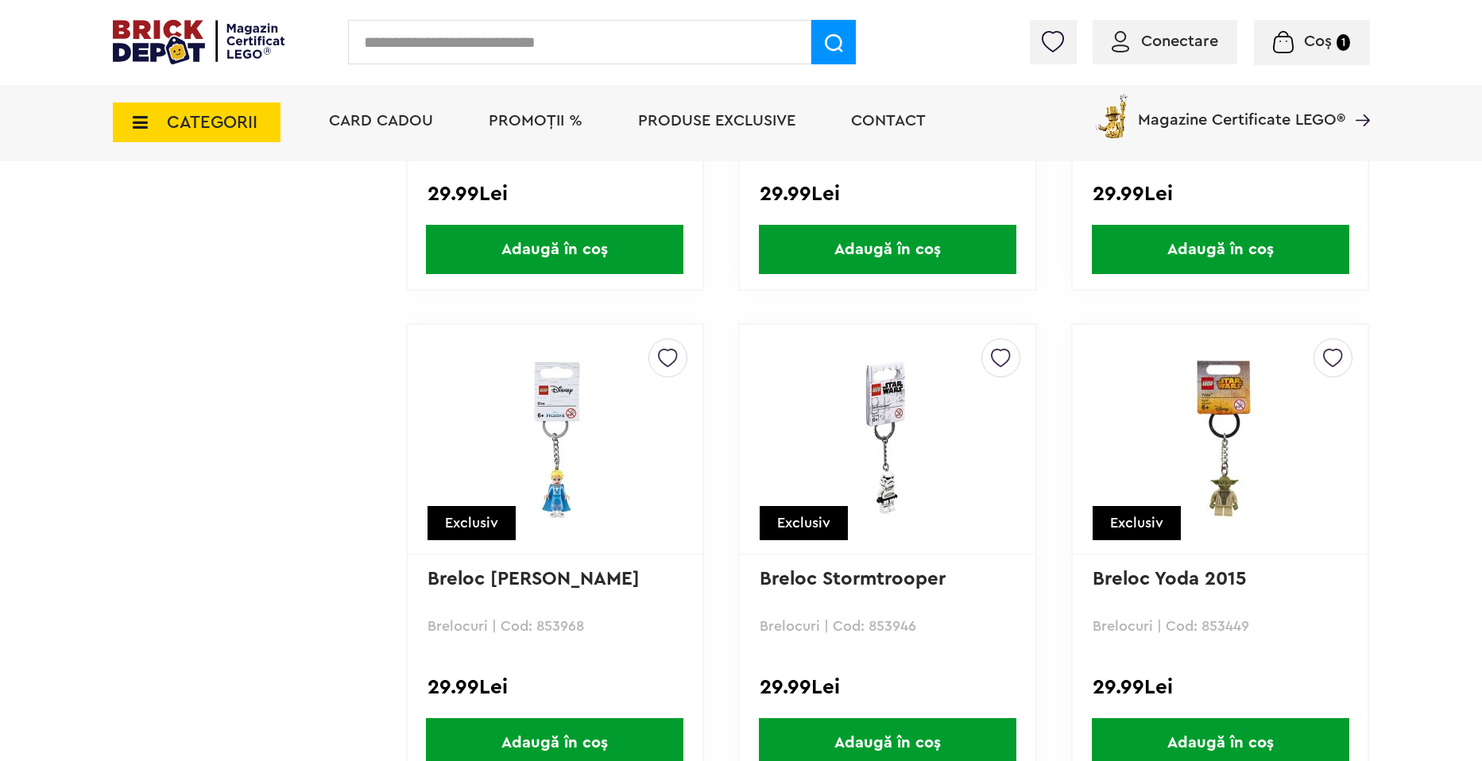
scroll to position [4212, 0]
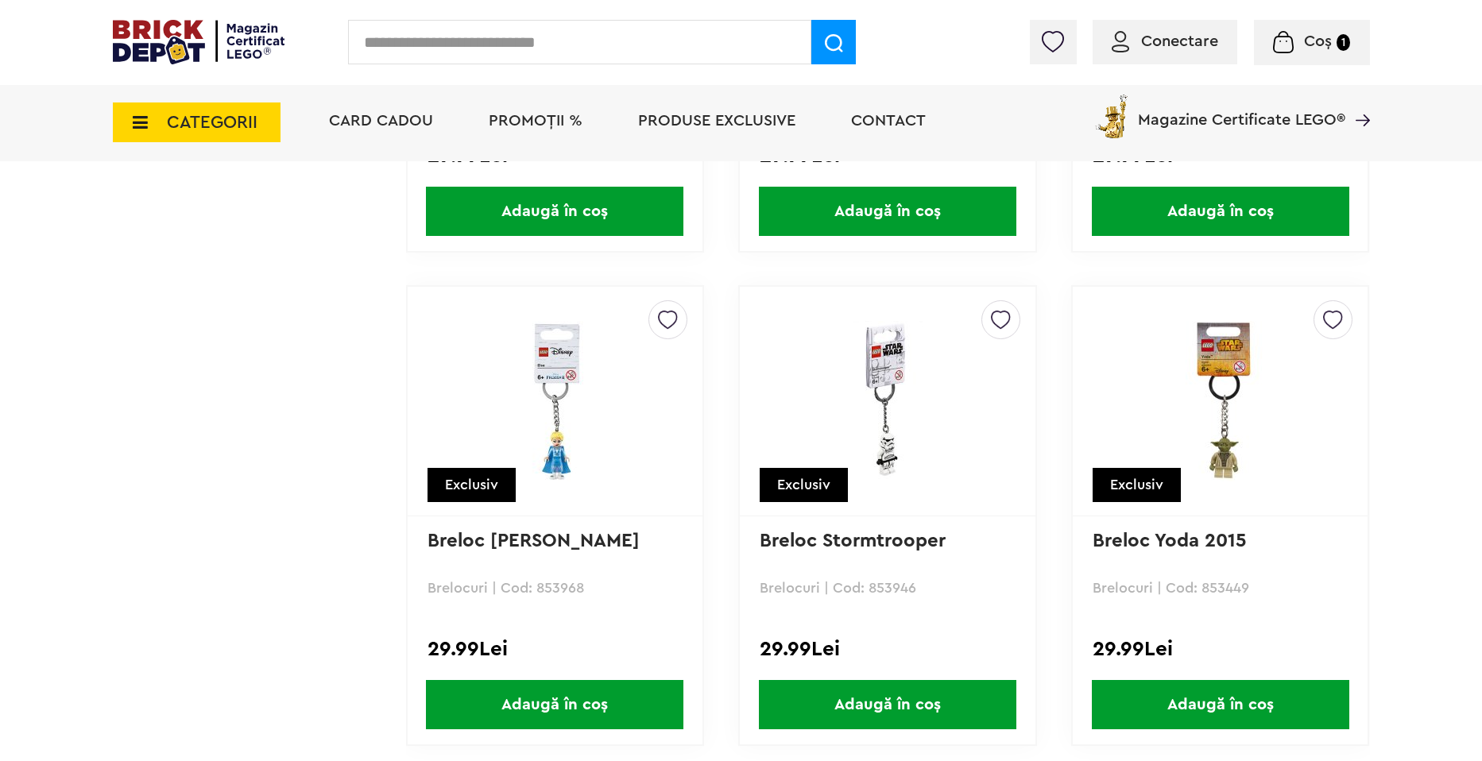
click at [1179, 699] on span "Adaugă în coș" at bounding box center [1220, 704] width 257 height 49
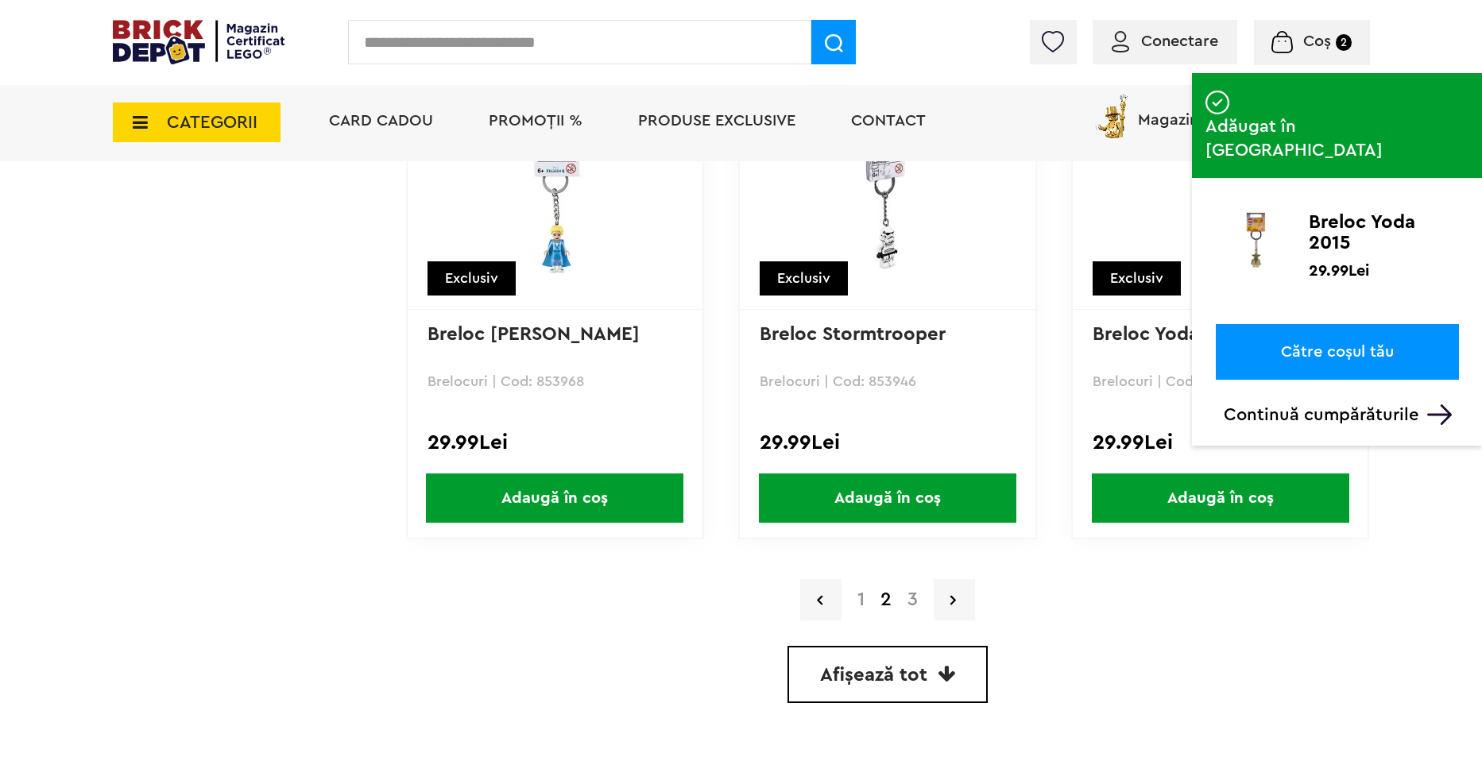
scroll to position [4530, 0]
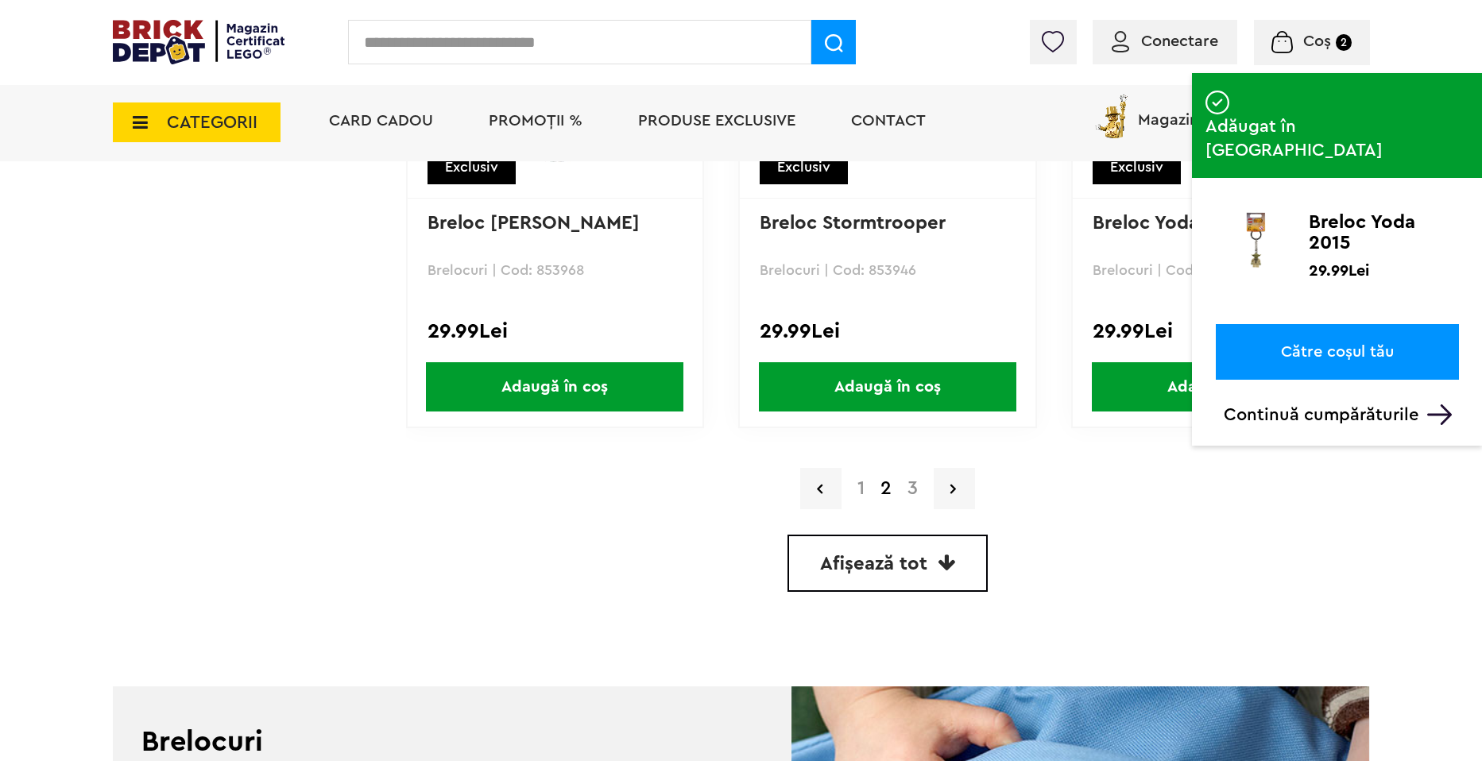
click at [915, 476] on div "1 2 3" at bounding box center [888, 488] width 964 height 41
click at [915, 481] on link "3" at bounding box center [913, 488] width 26 height 19
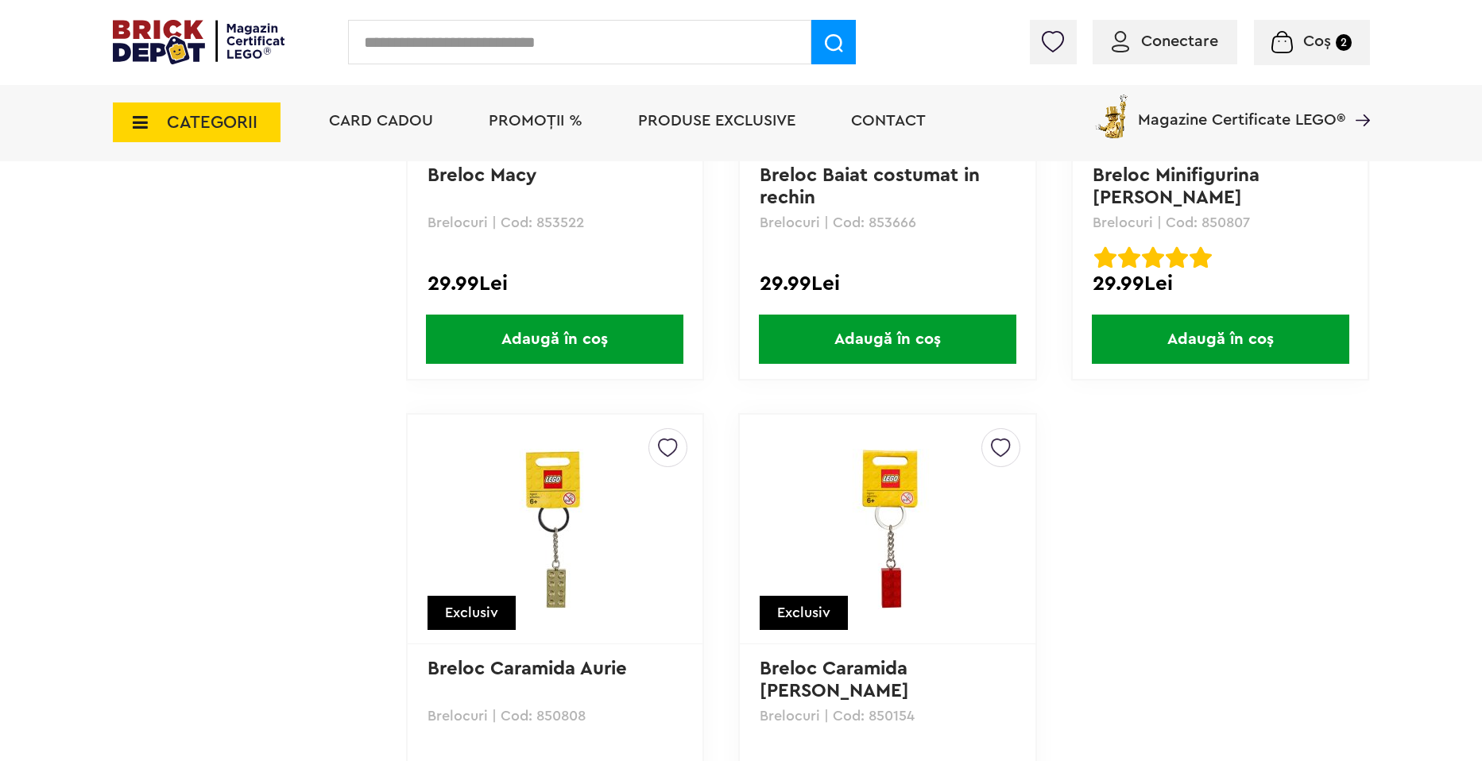
scroll to position [2225, 0]
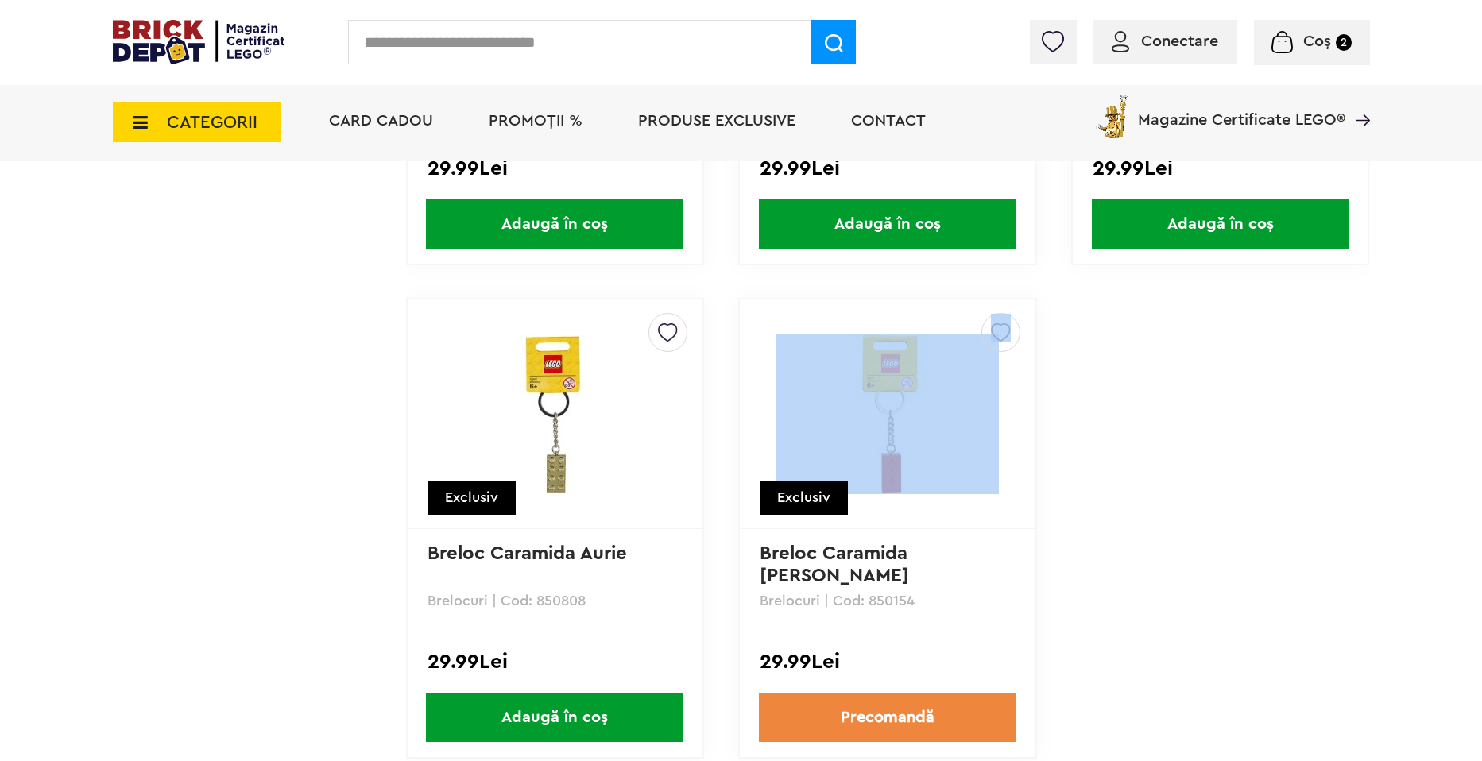
drag, startPoint x: 883, startPoint y: 446, endPoint x: 1258, endPoint y: 149, distance: 478.1
click at [949, 385] on div "Creează o listă nouă Exclusiv" at bounding box center [887, 415] width 295 height 230
click at [1285, 35] on img at bounding box center [1281, 42] width 21 height 22
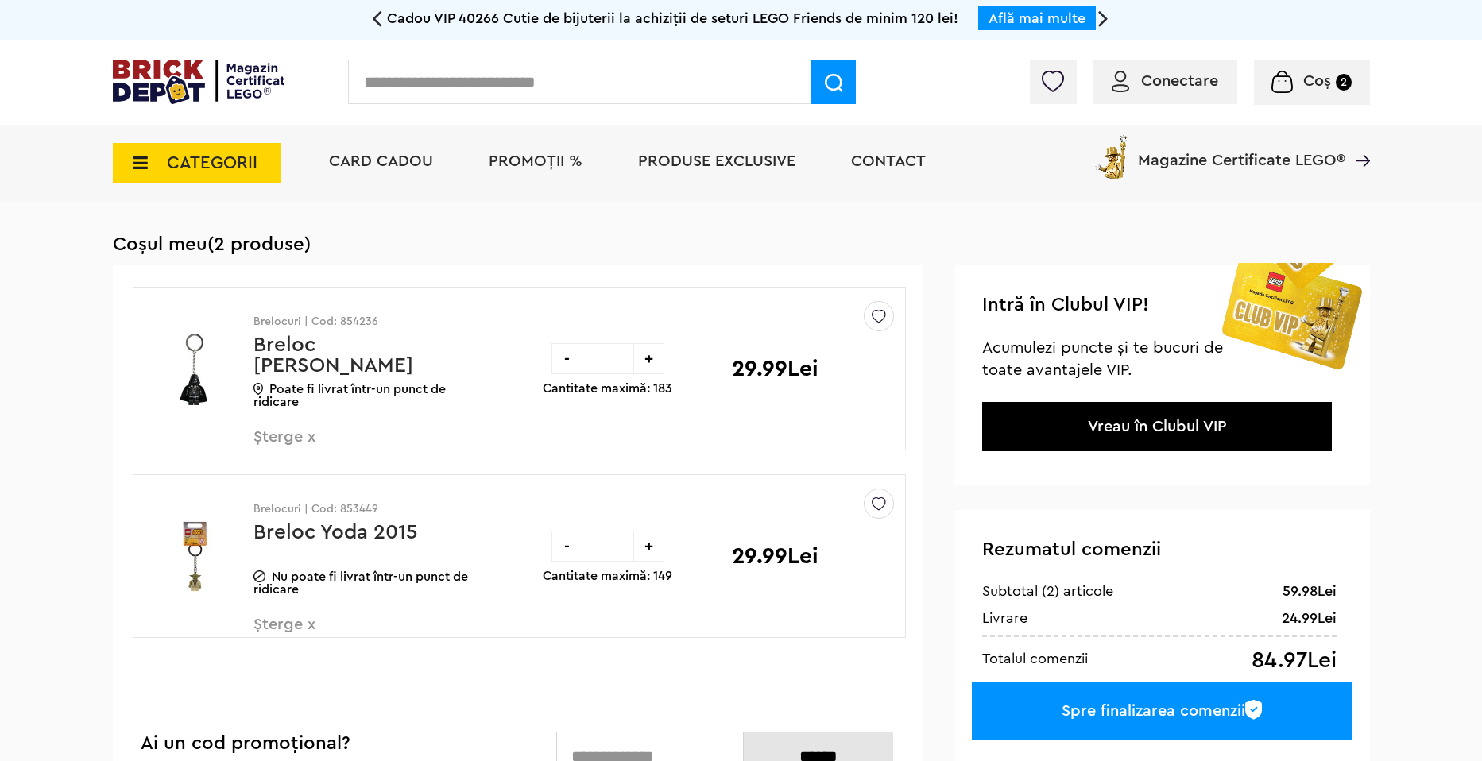
click at [233, 530] on img at bounding box center [194, 556] width 98 height 119
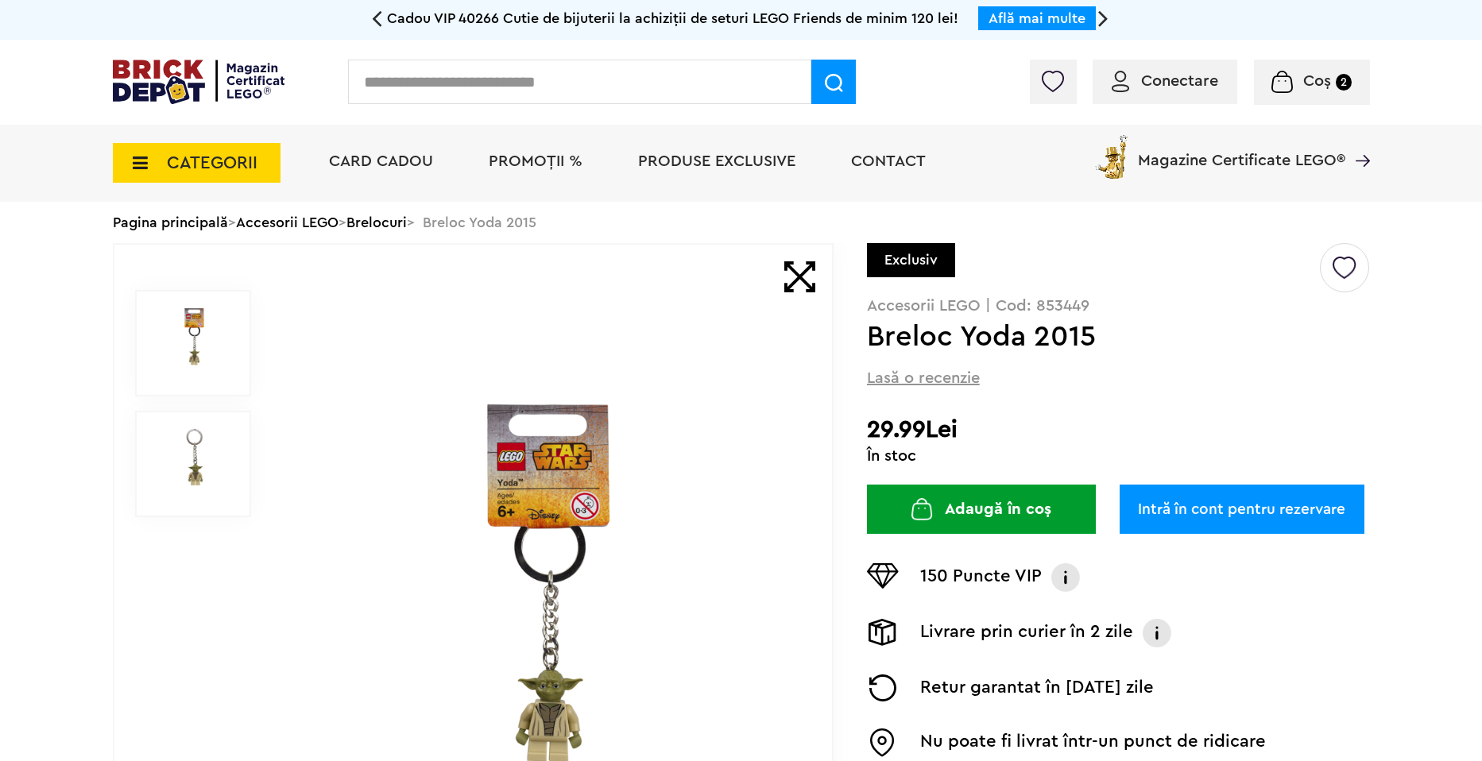
click at [590, 551] on img at bounding box center [541, 586] width 512 height 370
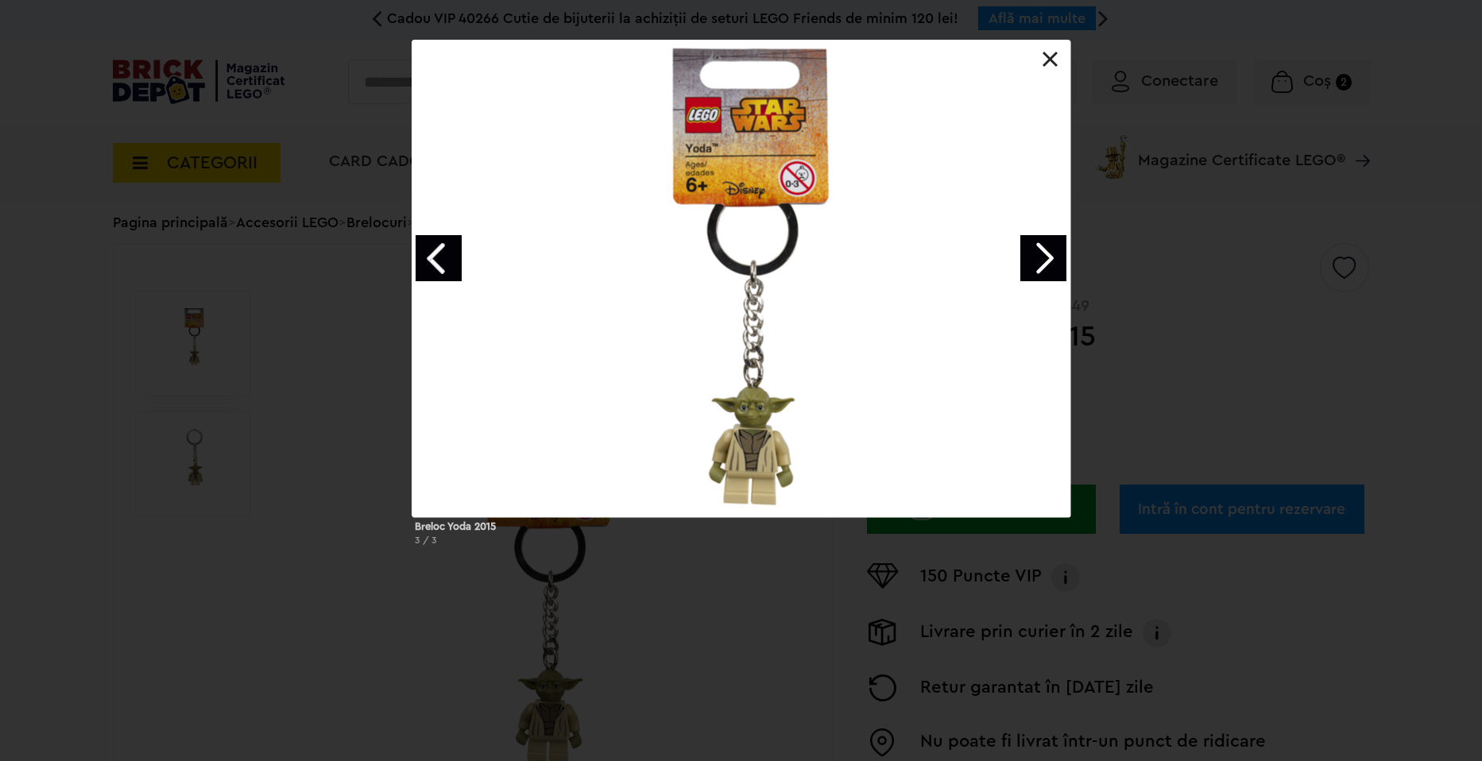
click at [1036, 250] on link "Next image" at bounding box center [1043, 258] width 46 height 46
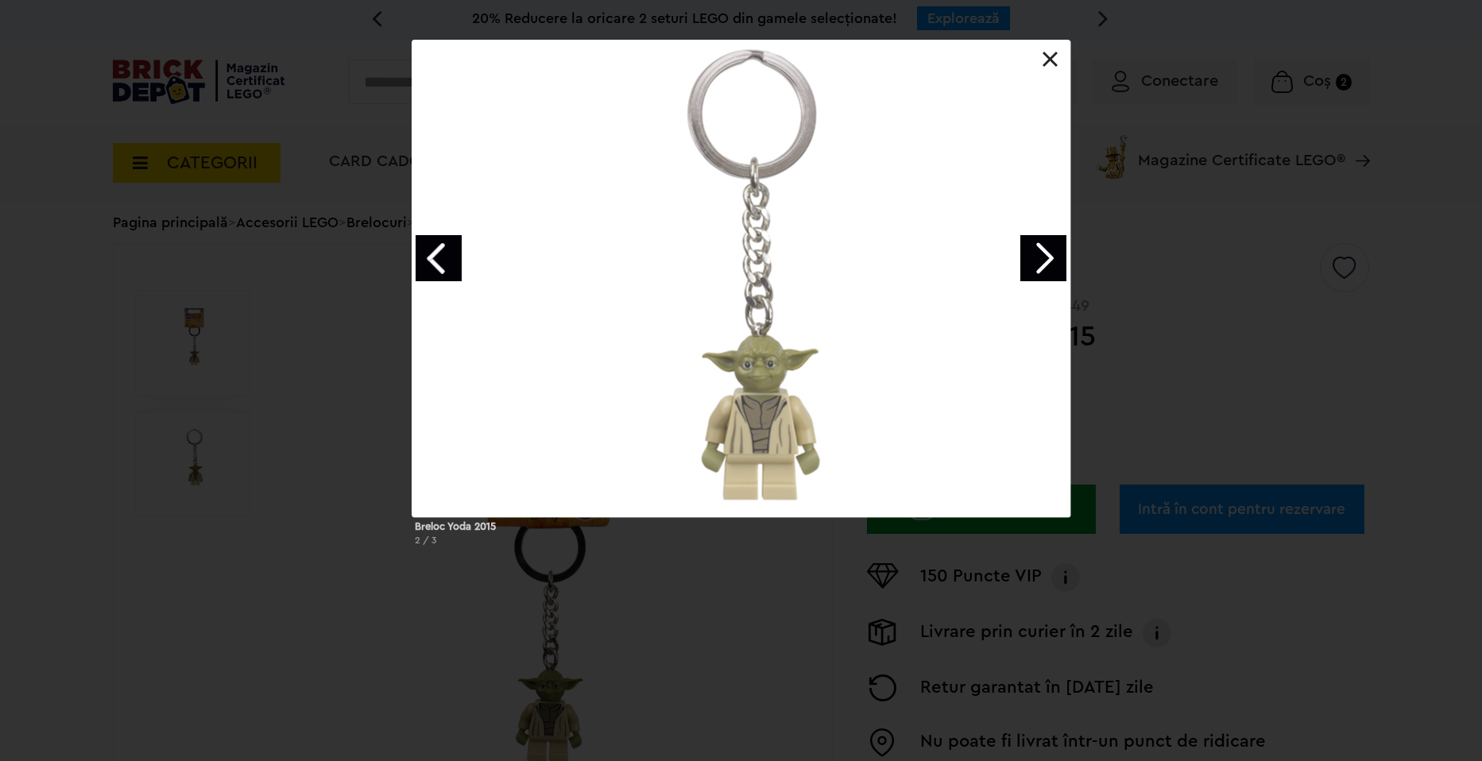
click at [1194, 230] on div "Breloc Yoda 2015 2 / 3" at bounding box center [741, 299] width 1482 height 519
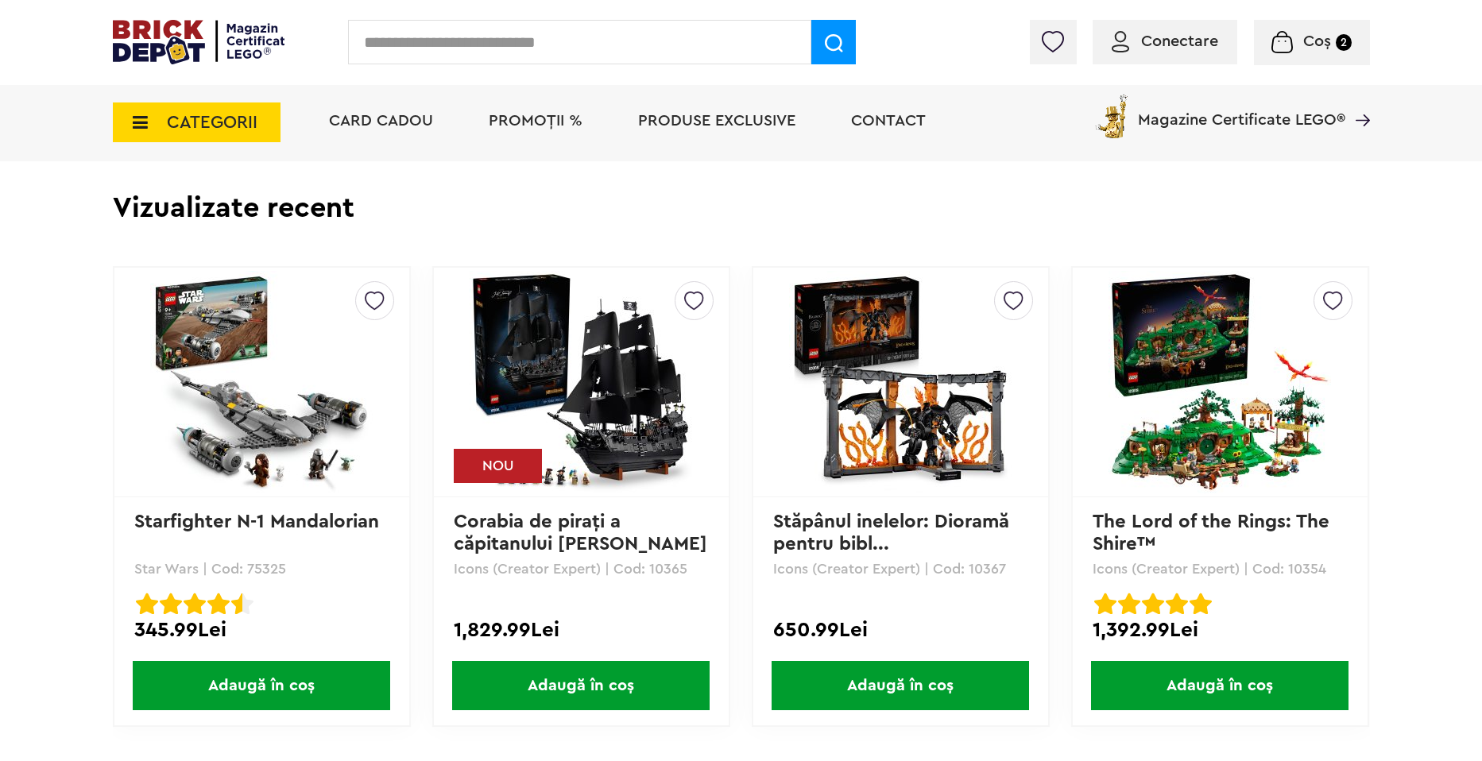
scroll to position [1192, 0]
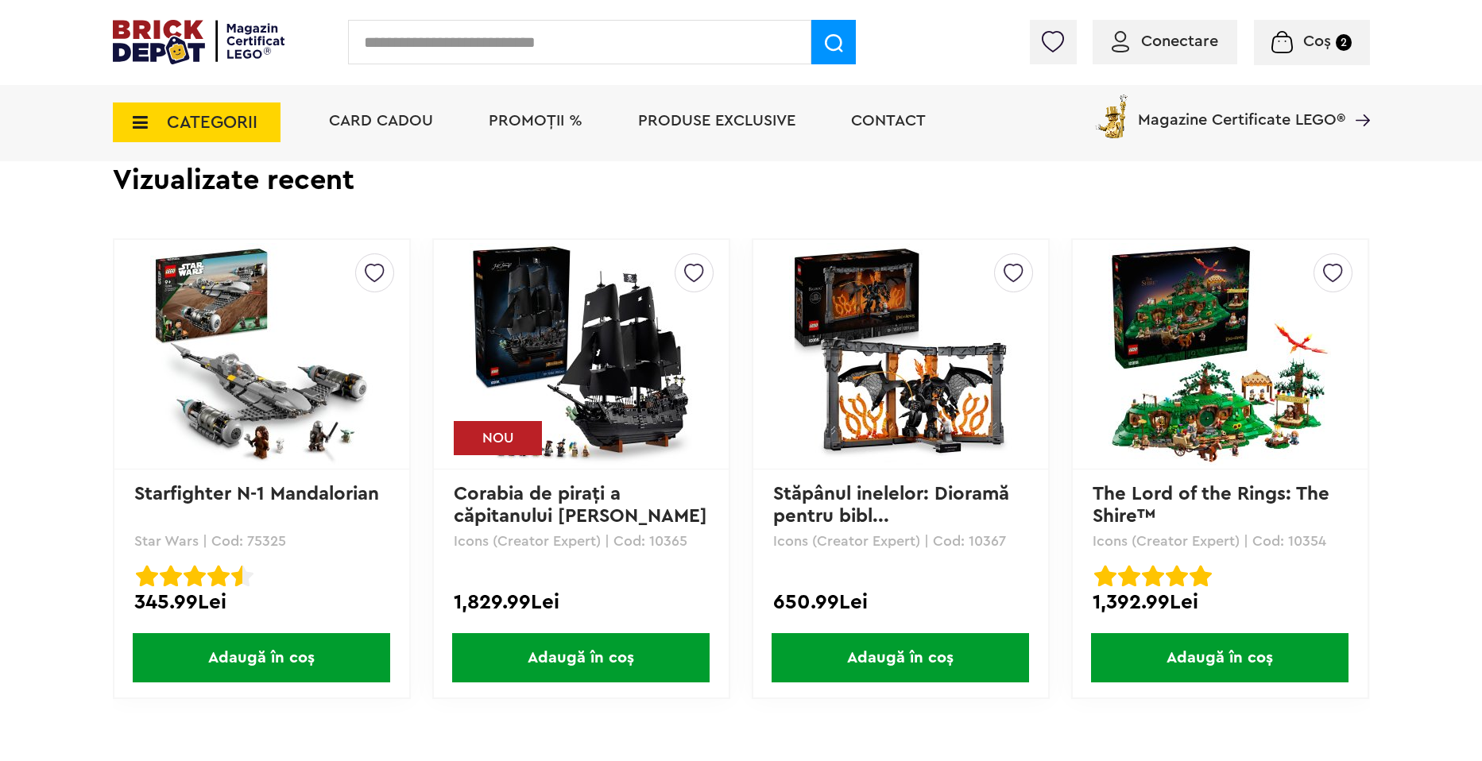
click at [637, 437] on img at bounding box center [581, 354] width 223 height 223
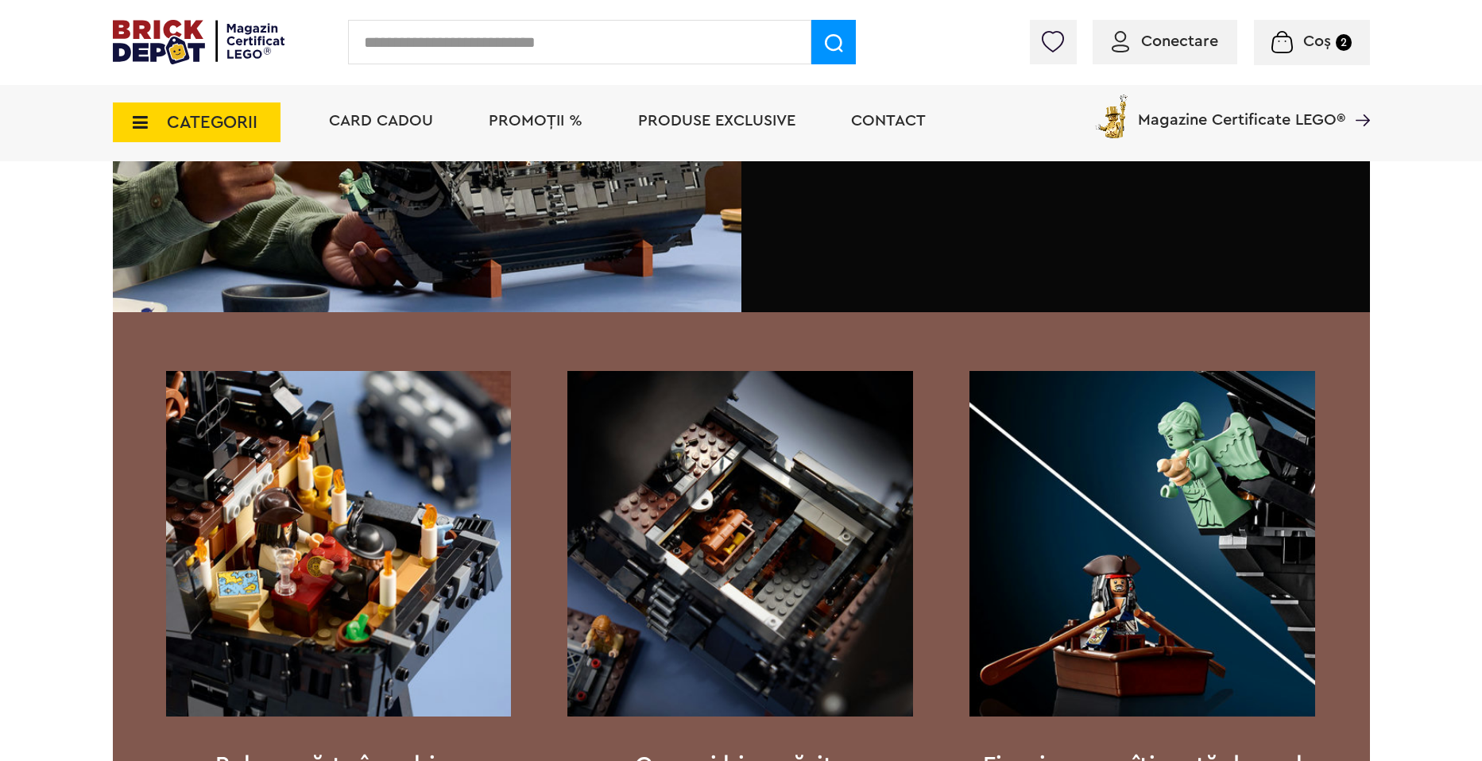
scroll to position [1589, 0]
click at [553, 119] on span "PROMOȚII %" at bounding box center [536, 121] width 94 height 16
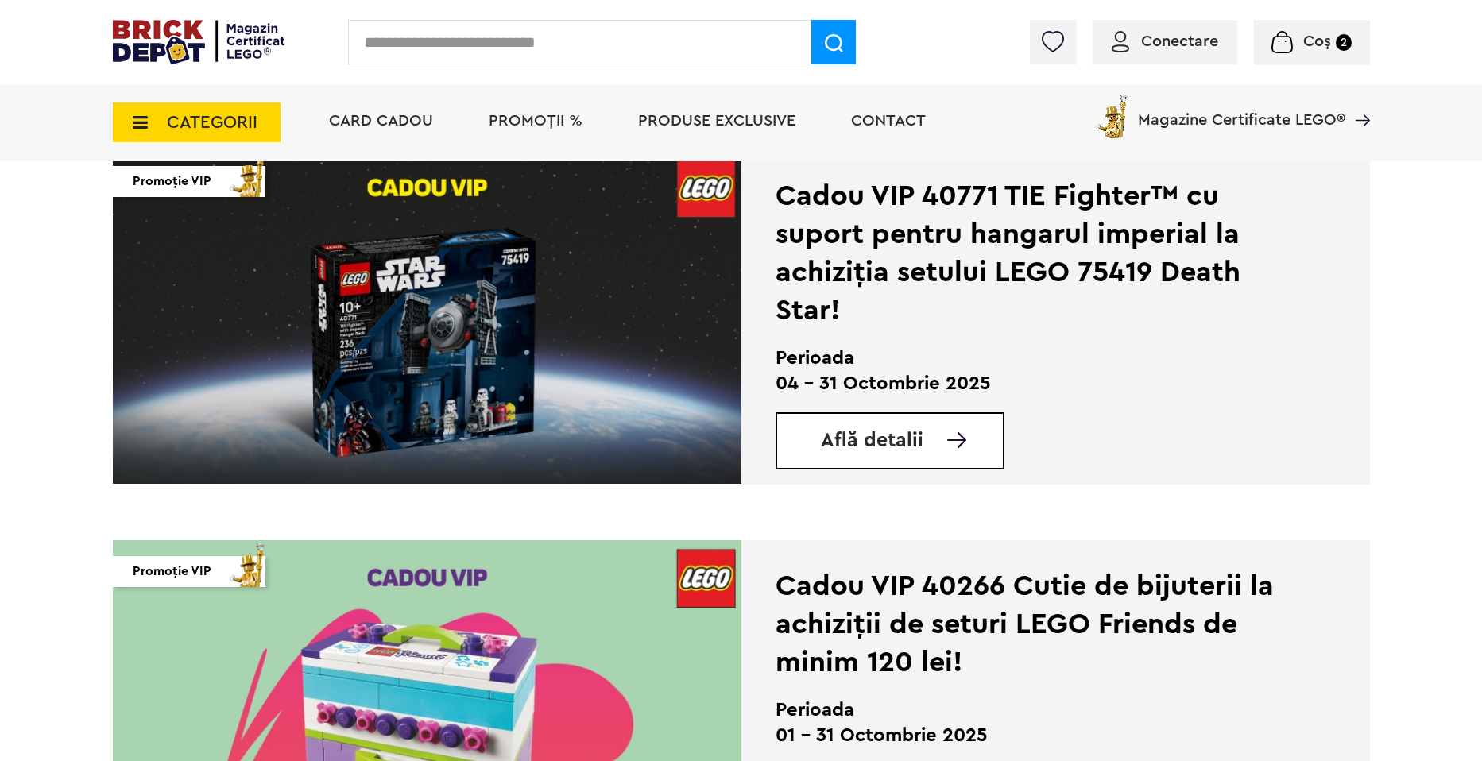
scroll to position [1192, 0]
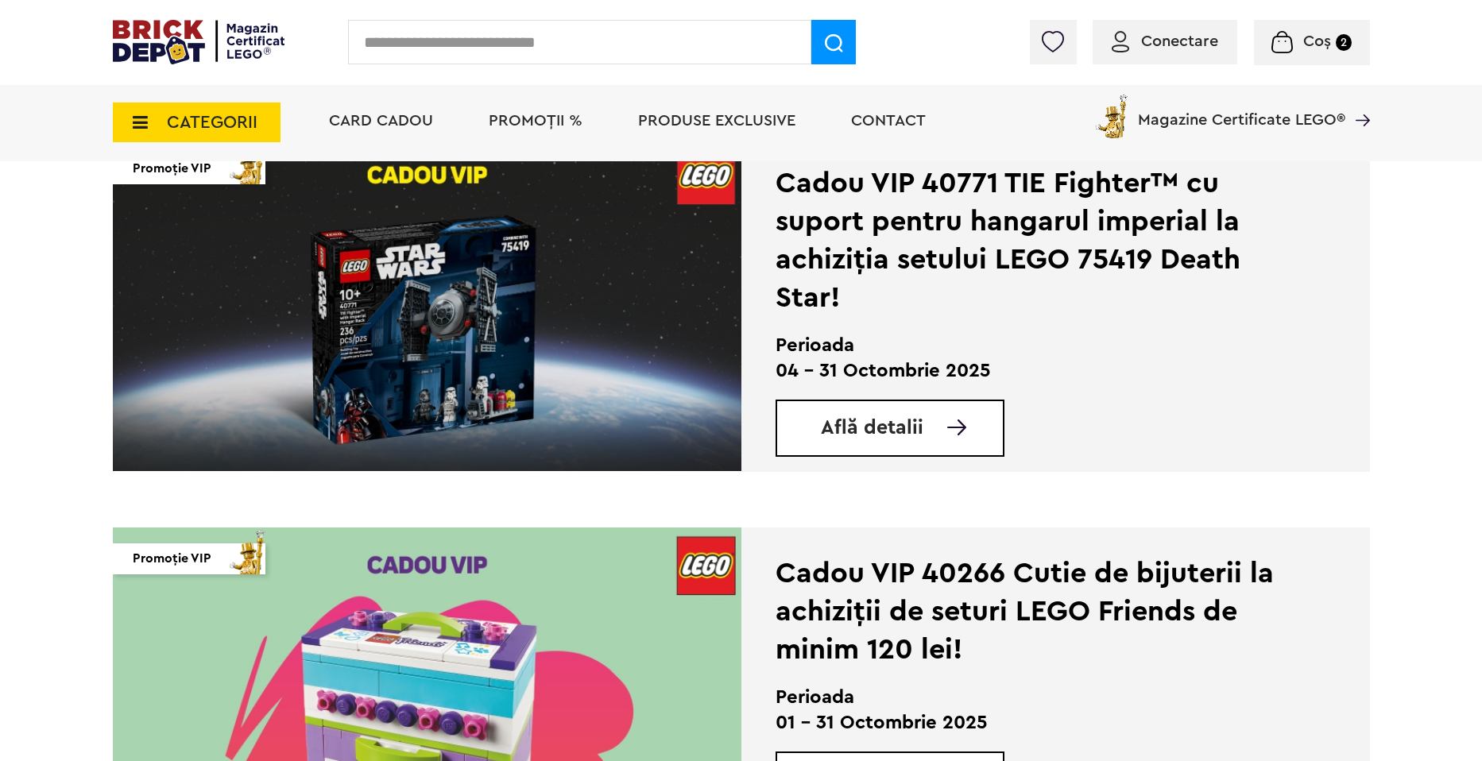
click at [885, 445] on div "Află detalii" at bounding box center [890, 428] width 229 height 57
click at [826, 412] on div "Află detalii" at bounding box center [890, 428] width 229 height 57
click at [831, 430] on span "Află detalii" at bounding box center [872, 428] width 103 height 20
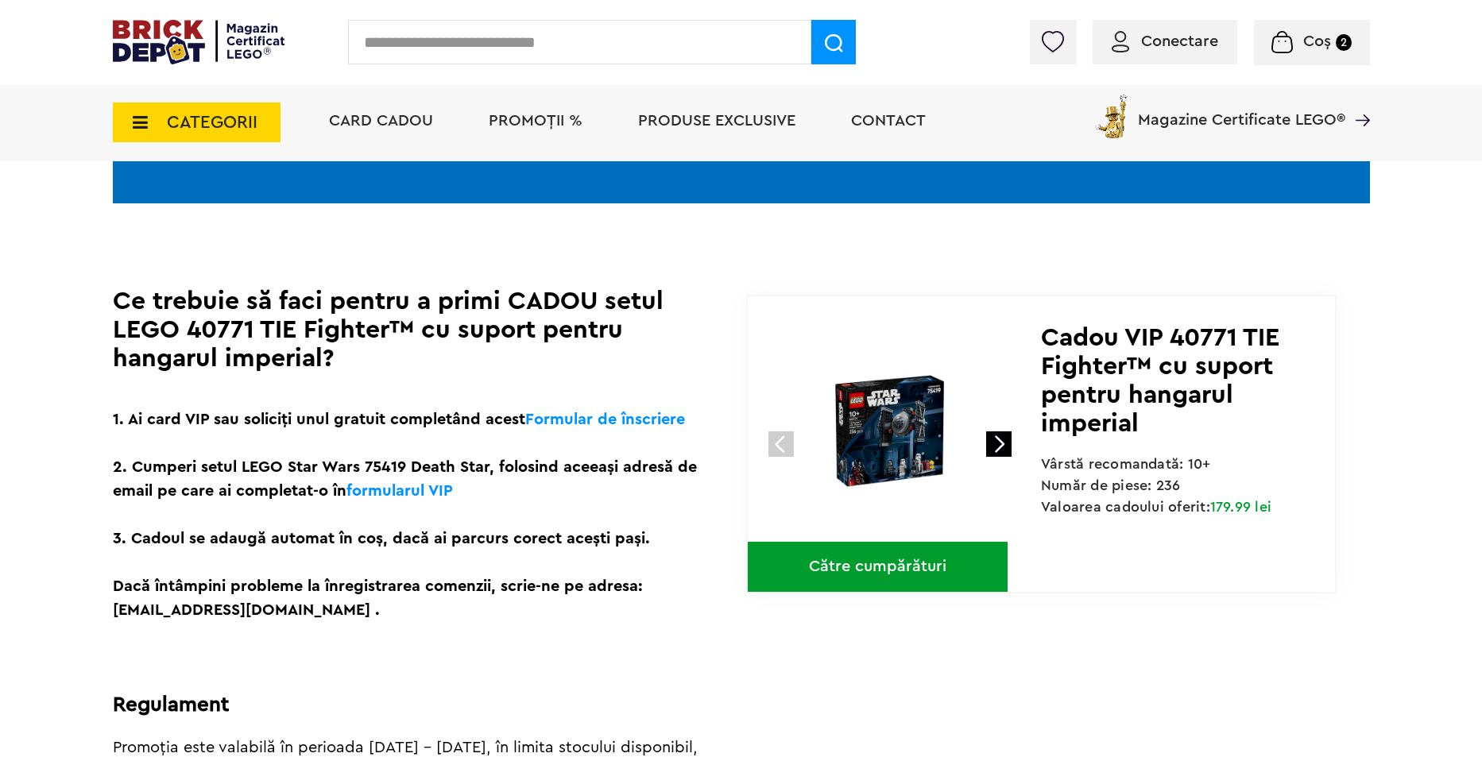
scroll to position [318, 0]
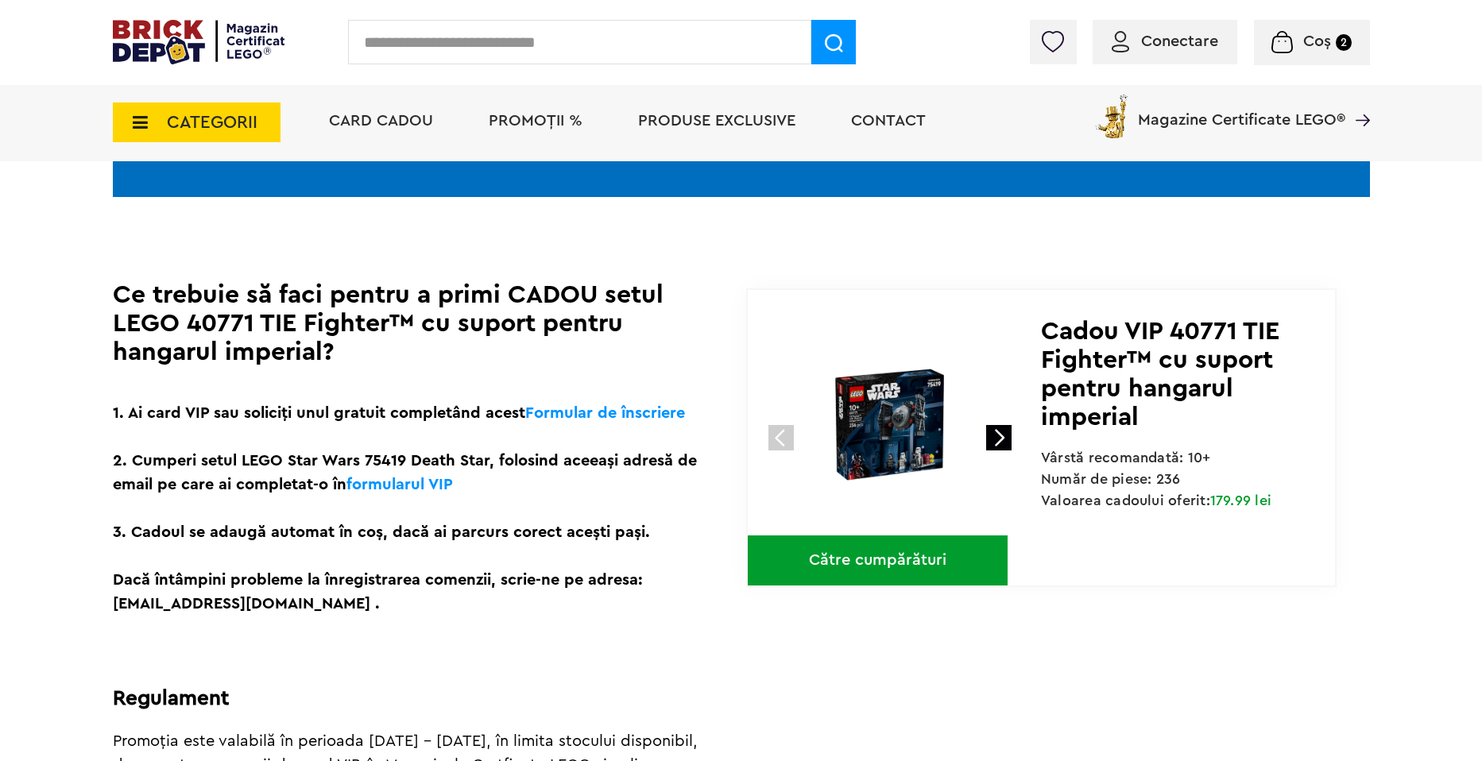
click at [803, 556] on link "Către cumpărături" at bounding box center [878, 561] width 260 height 50
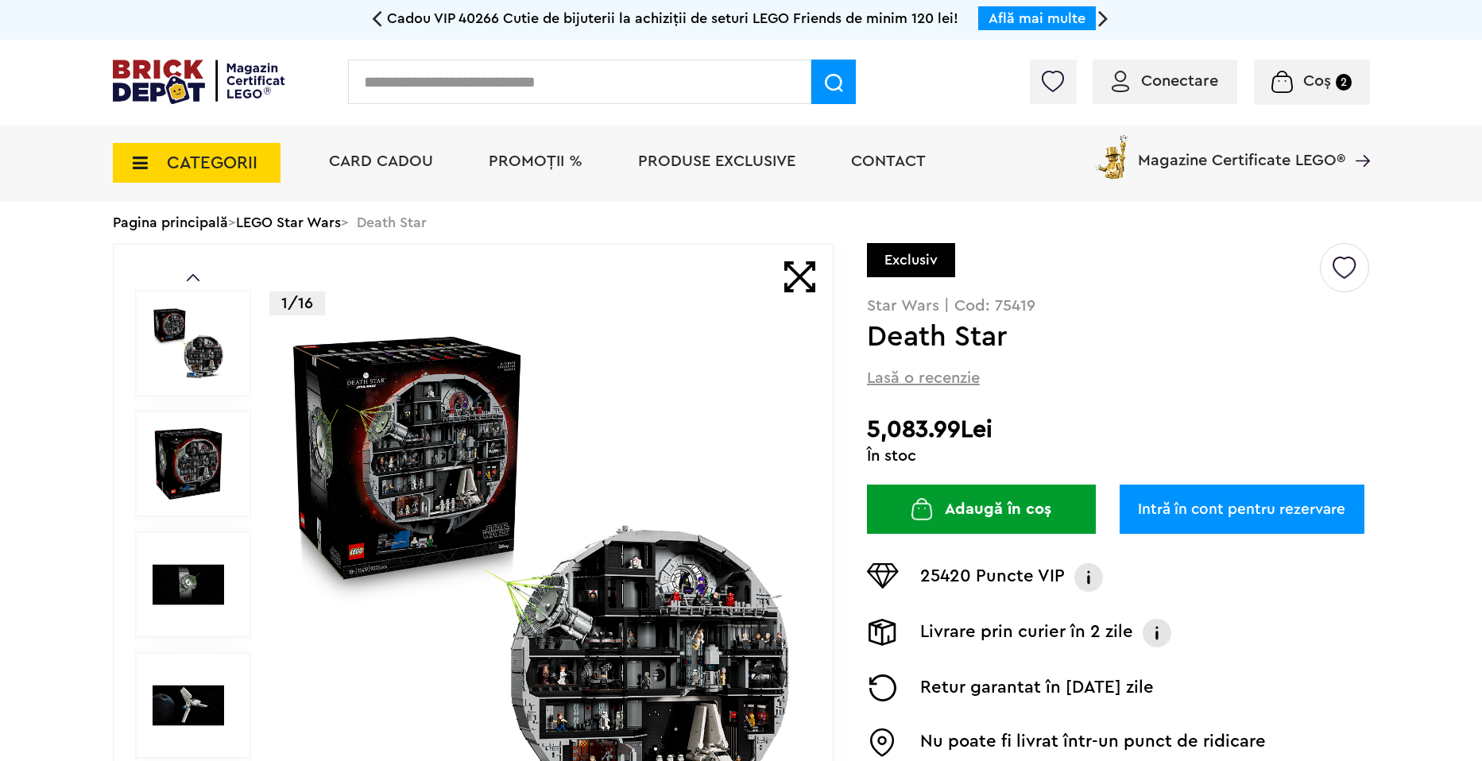
click at [207, 180] on span "CATEGORII" at bounding box center [197, 163] width 168 height 40
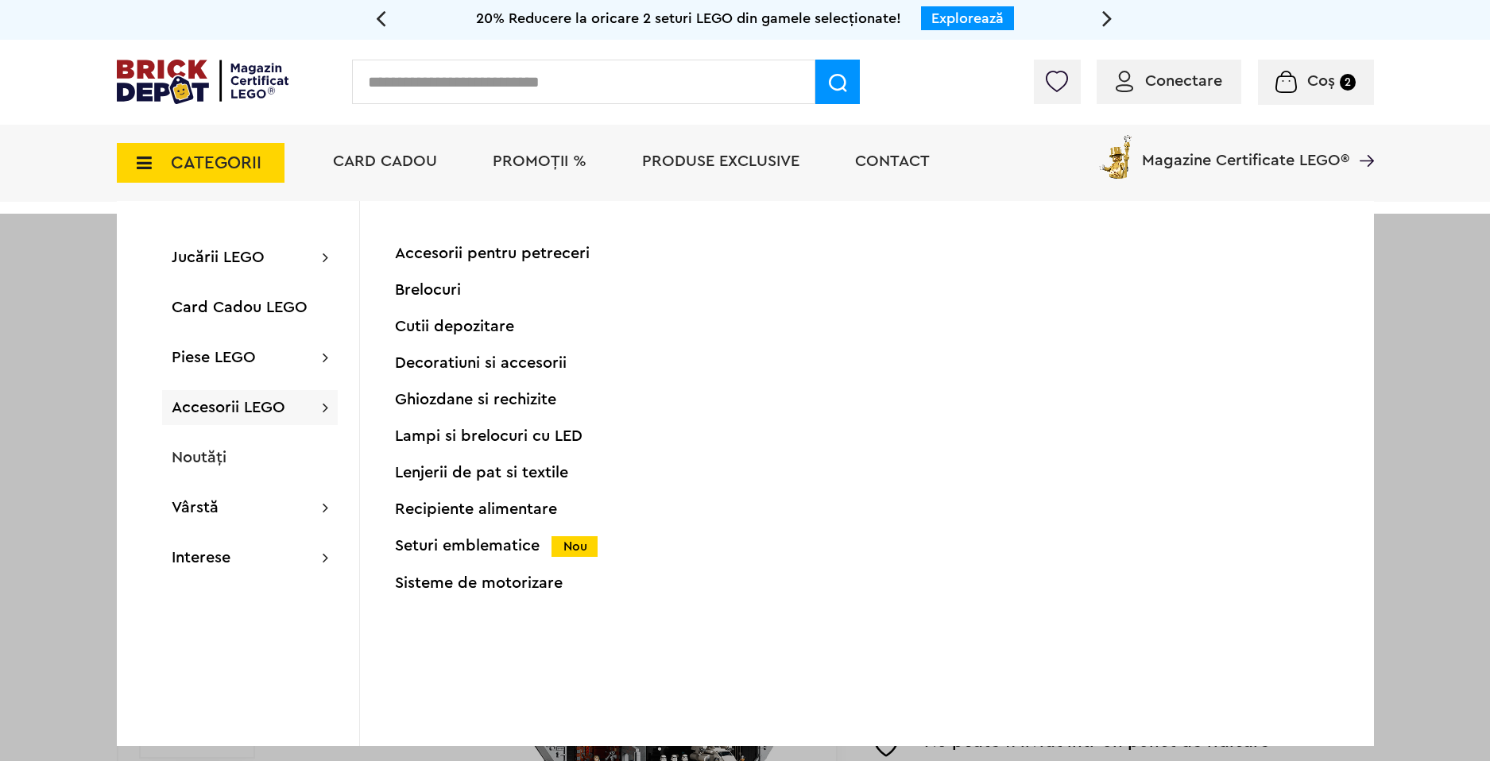
click at [434, 538] on div "Seturi emblematice Nou" at bounding box center [552, 546] width 315 height 17
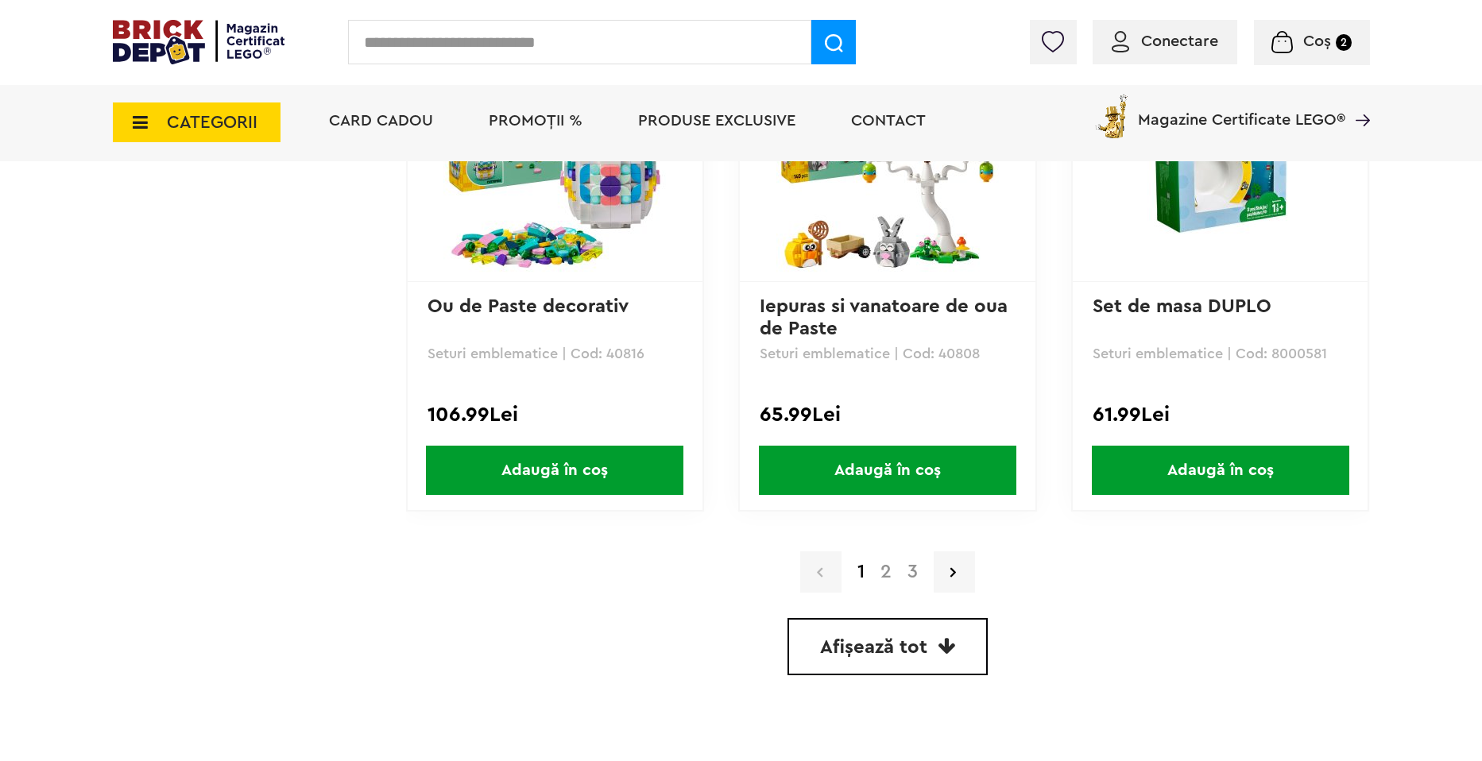
scroll to position [4450, 0]
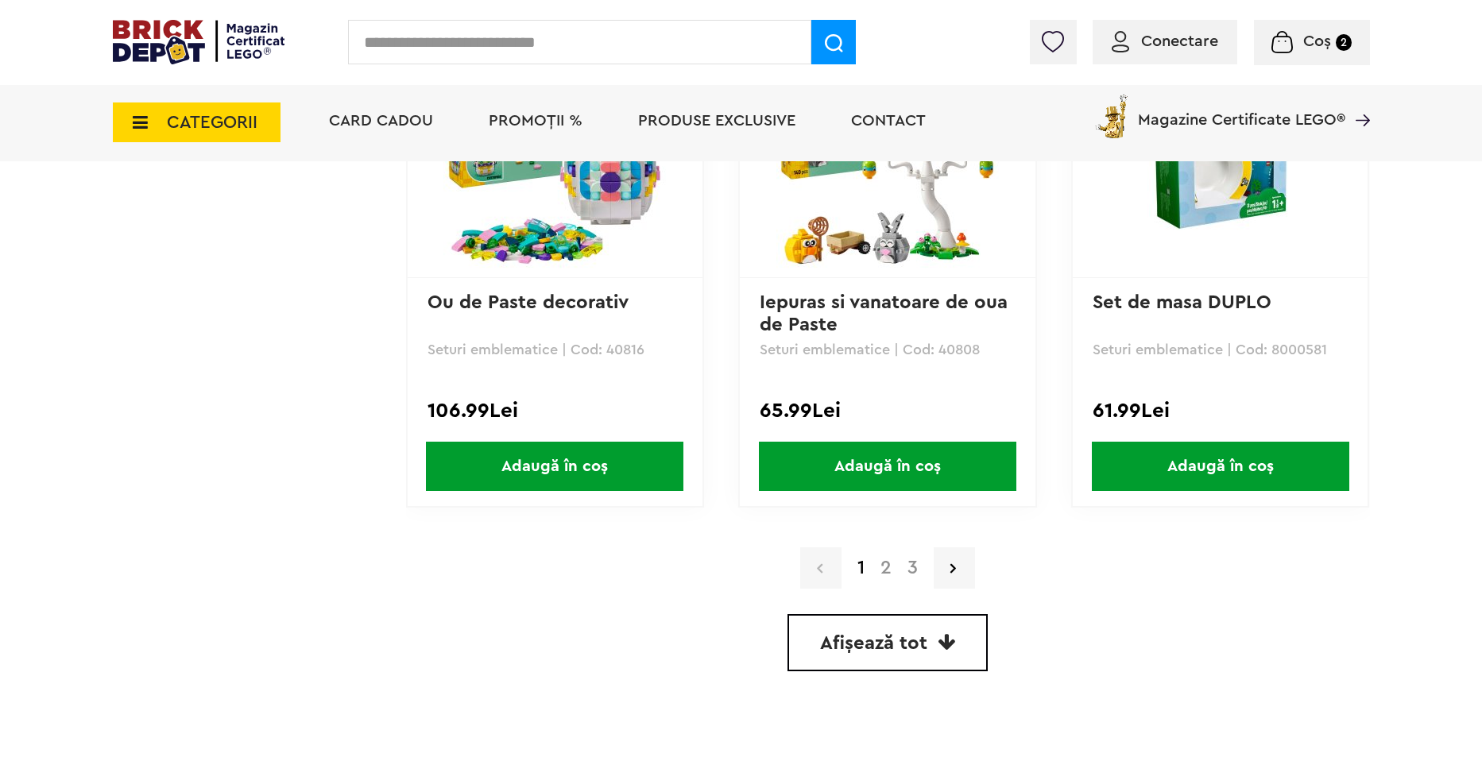
click at [886, 564] on link "2" at bounding box center [886, 568] width 27 height 19
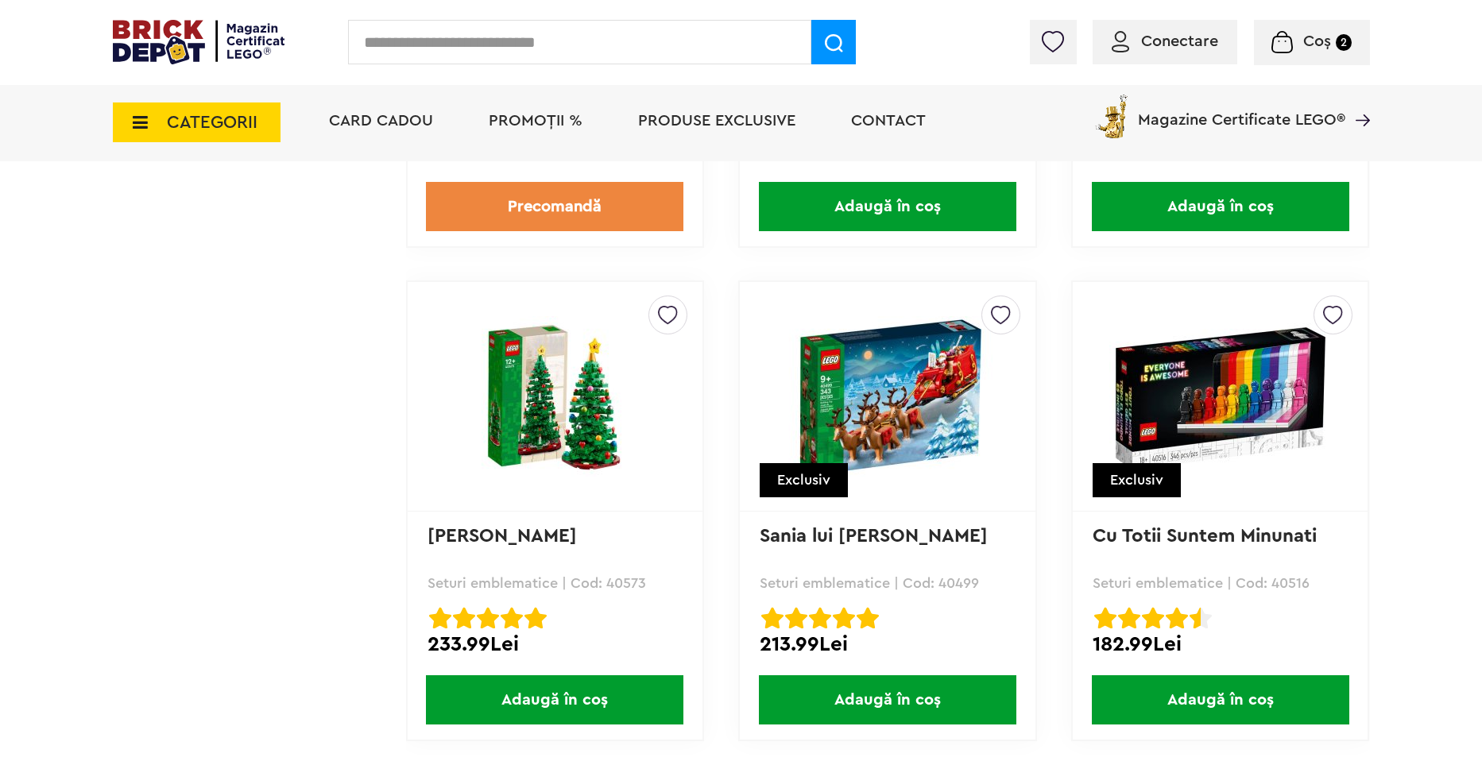
scroll to position [4450, 0]
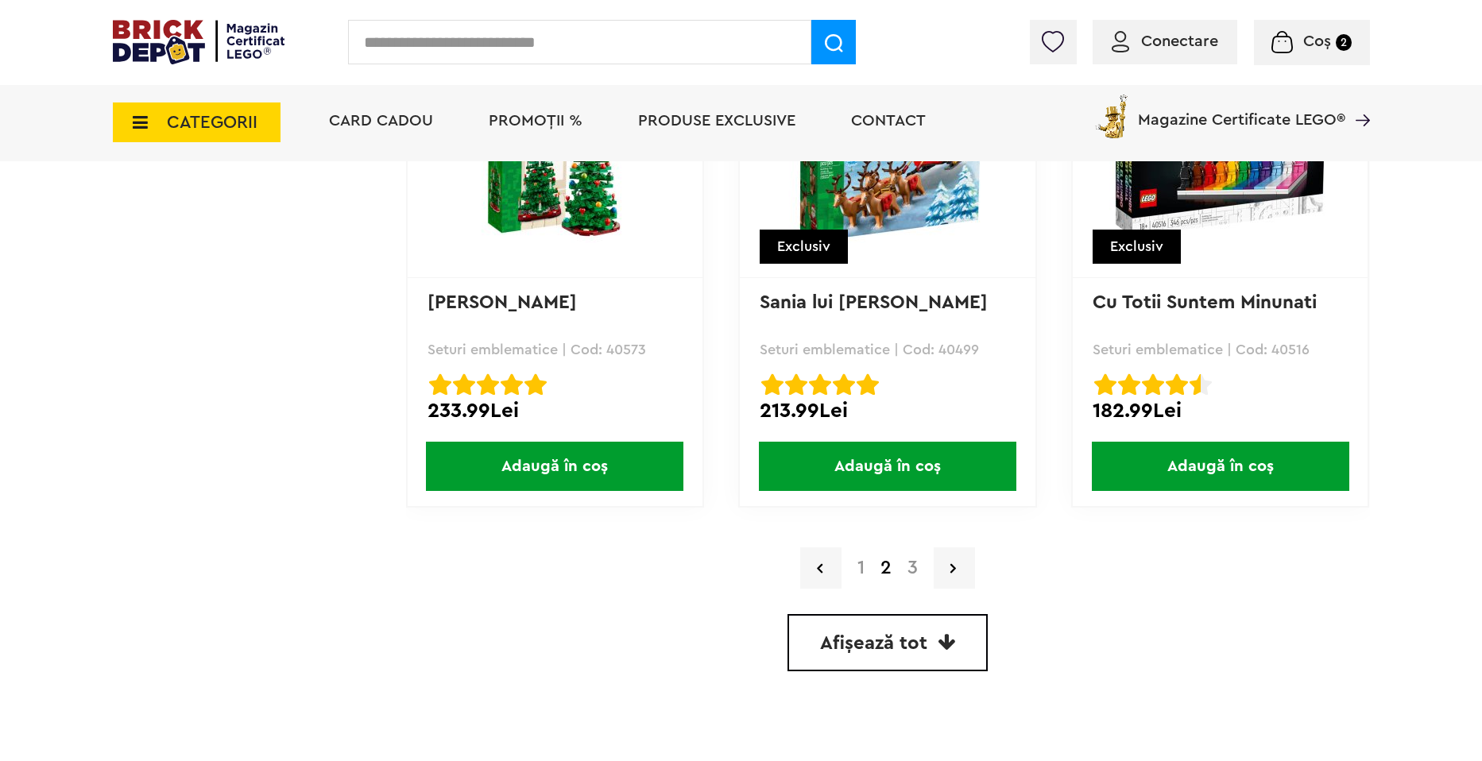
click at [904, 575] on link "3" at bounding box center [913, 568] width 26 height 19
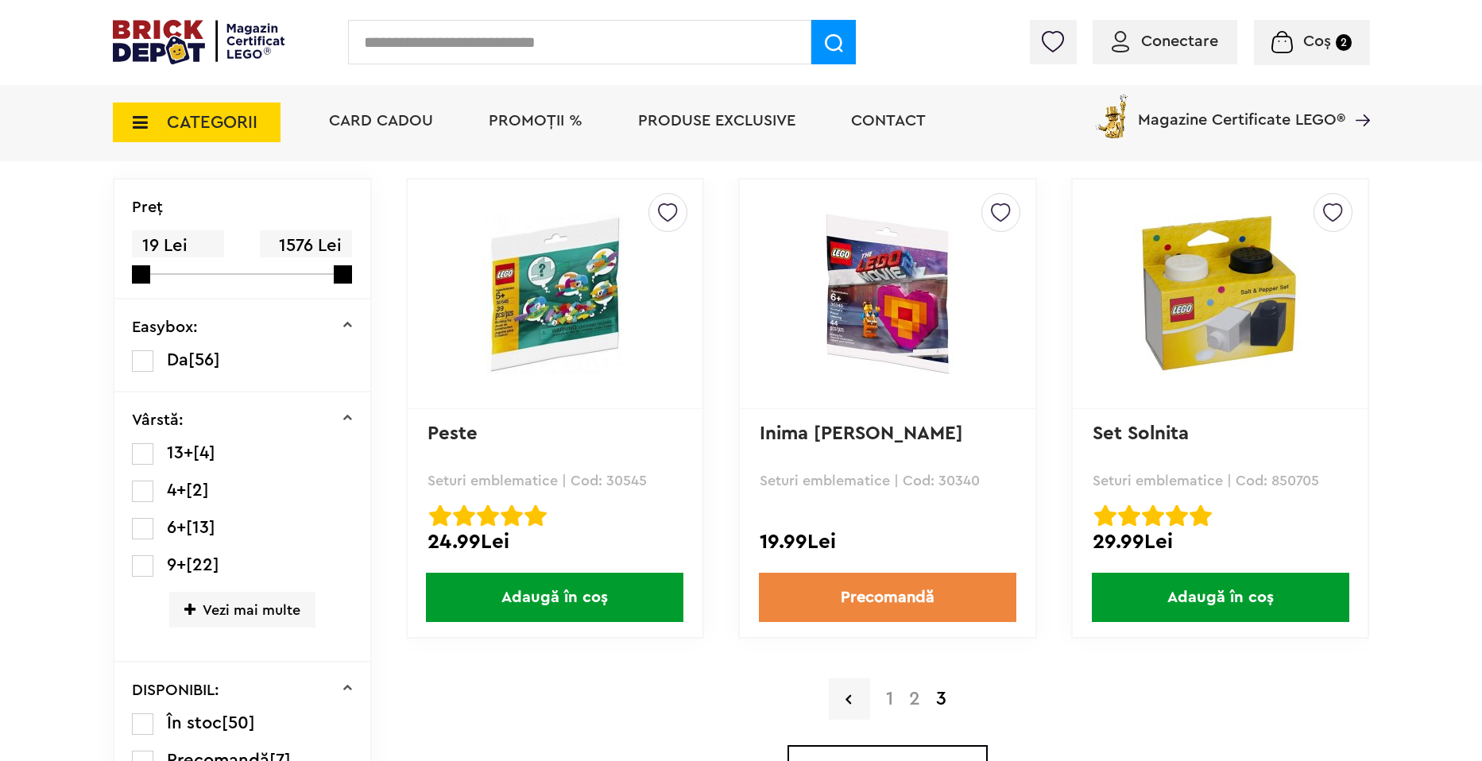
scroll to position [477, 0]
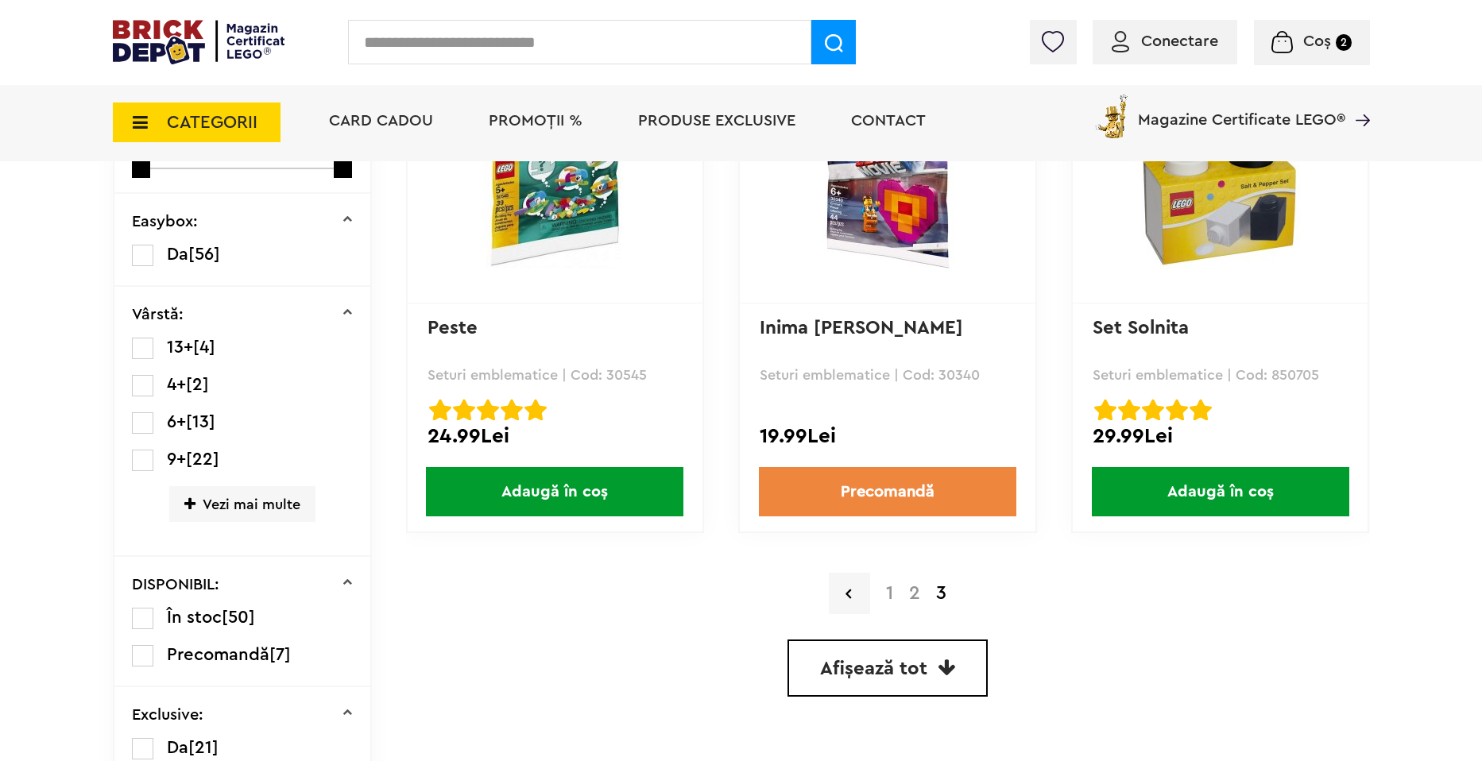
click at [1265, 212] on img at bounding box center [1220, 188] width 223 height 161
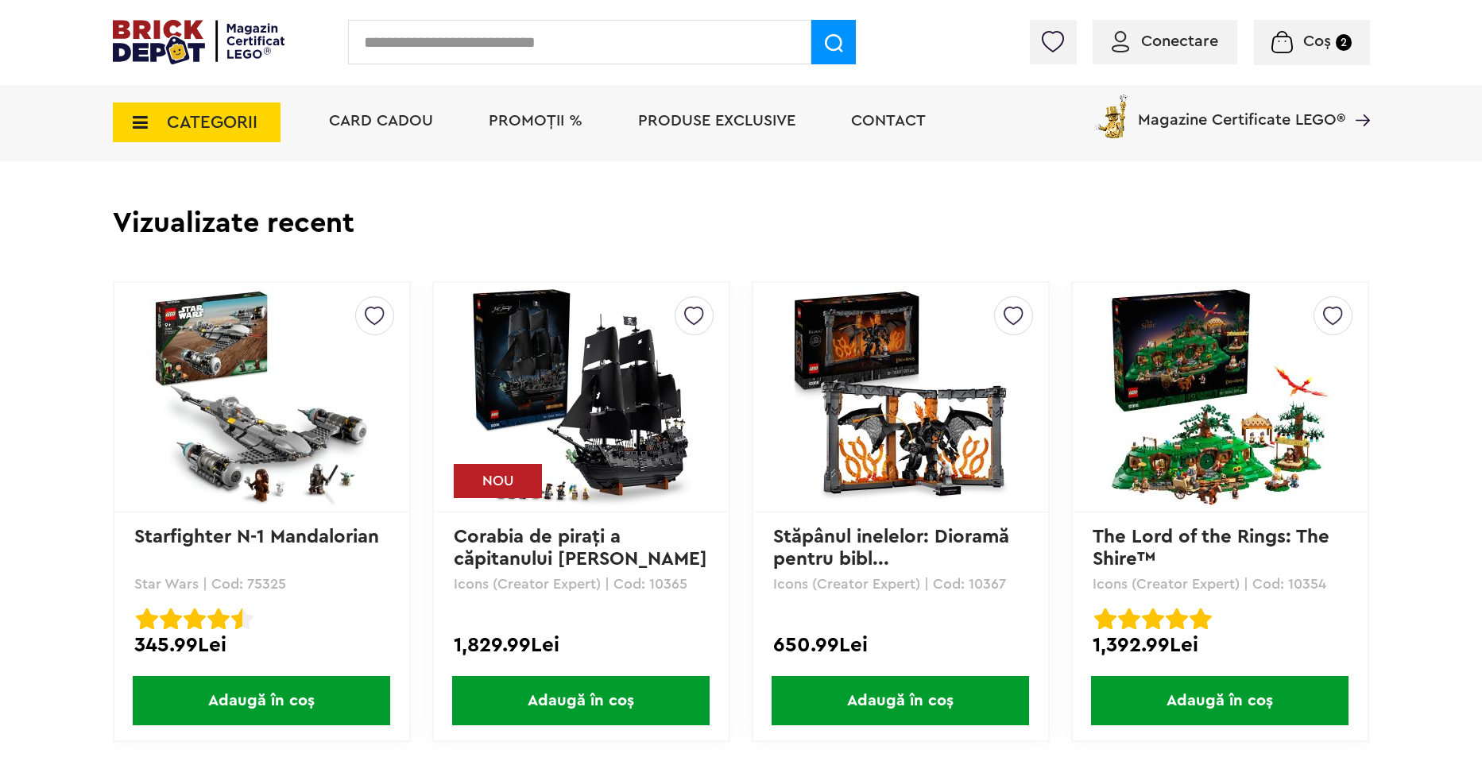
scroll to position [1589, 0]
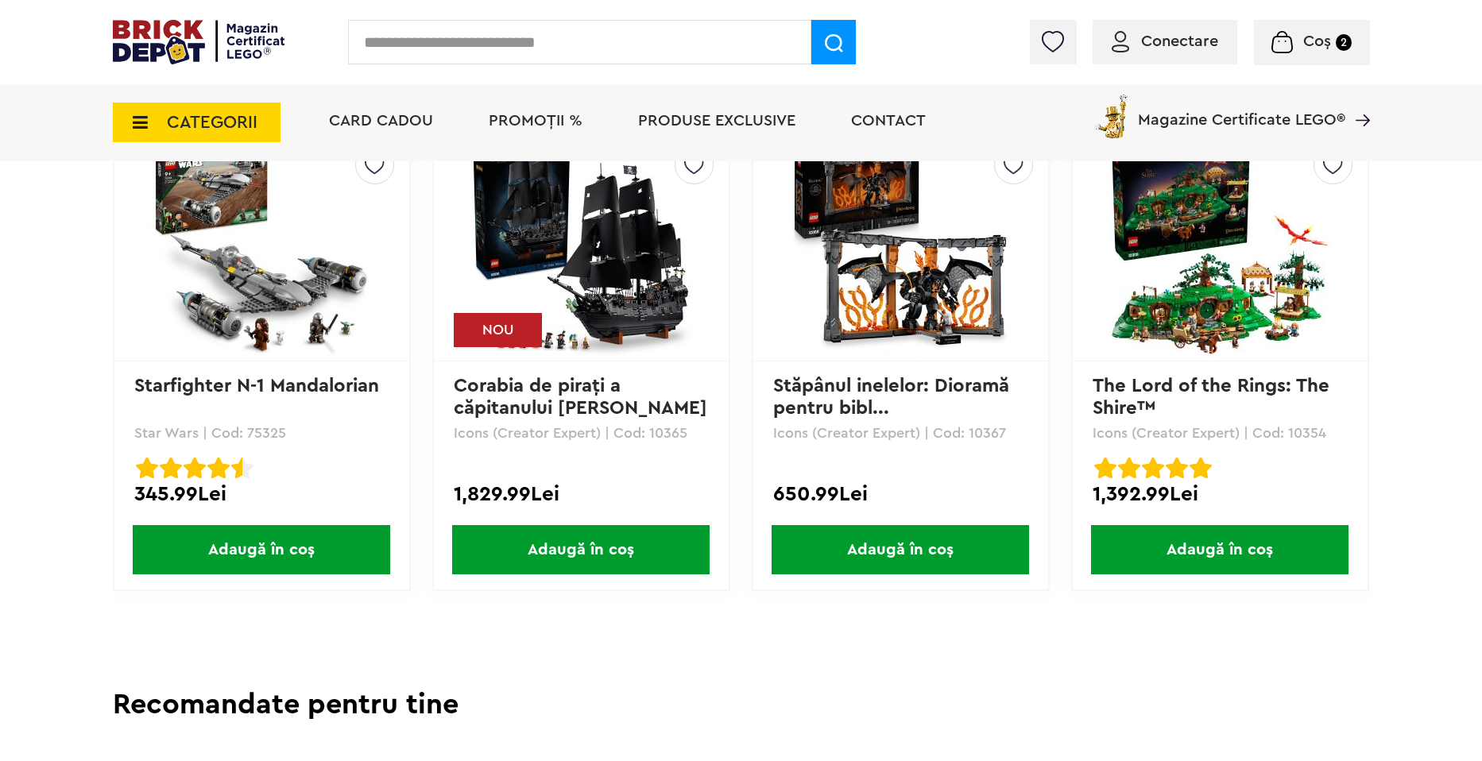
click at [269, 300] on img at bounding box center [261, 246] width 223 height 223
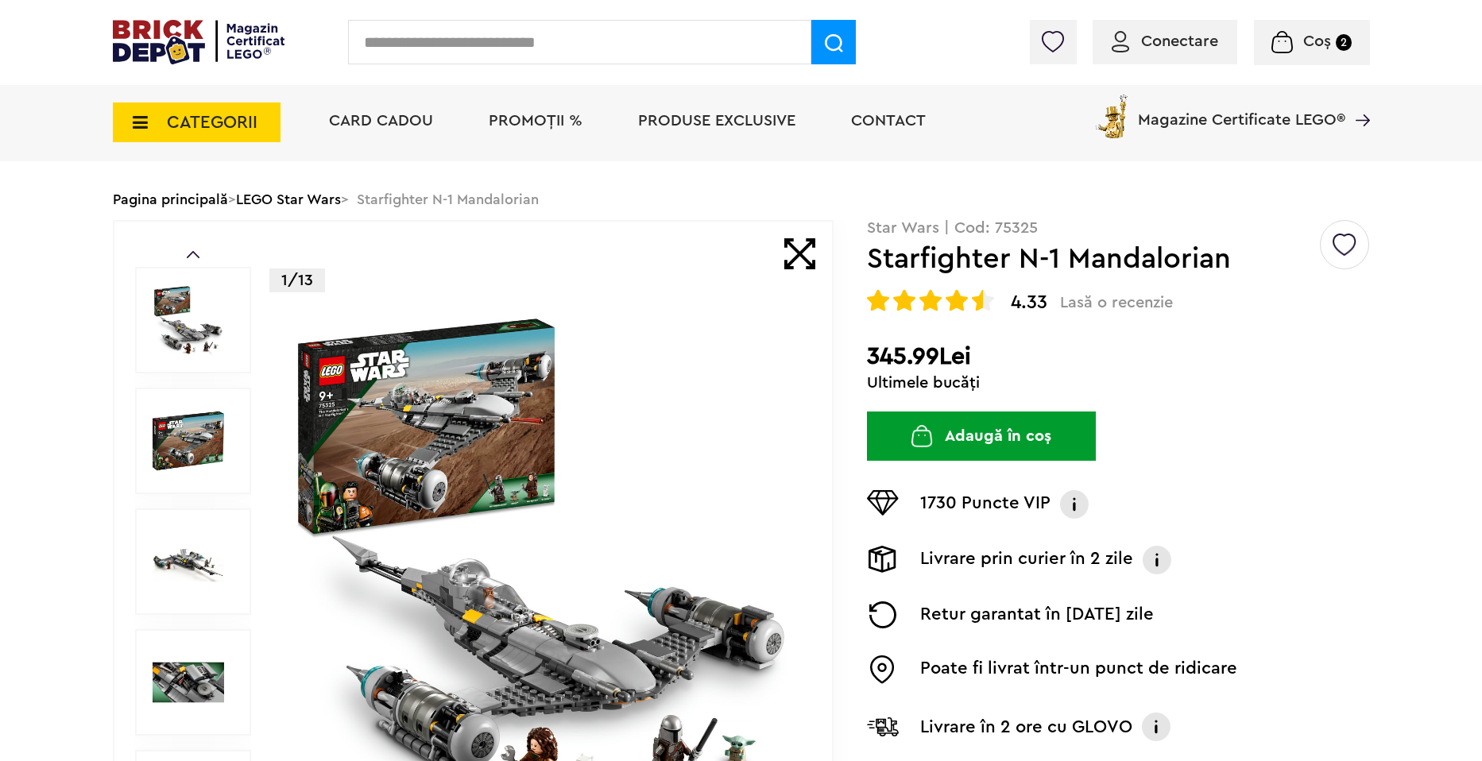
scroll to position [79, 0]
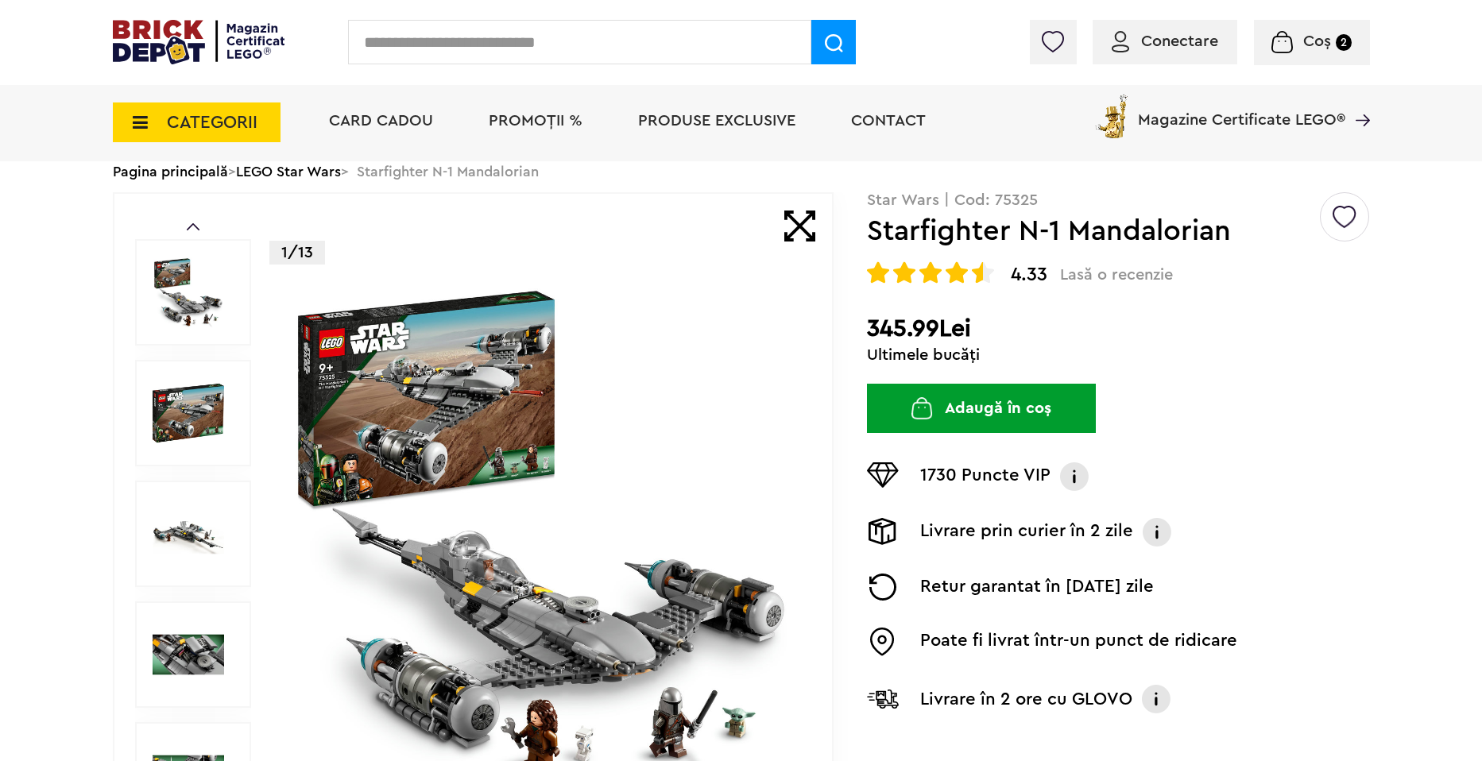
click at [668, 470] on img at bounding box center [541, 534] width 512 height 512
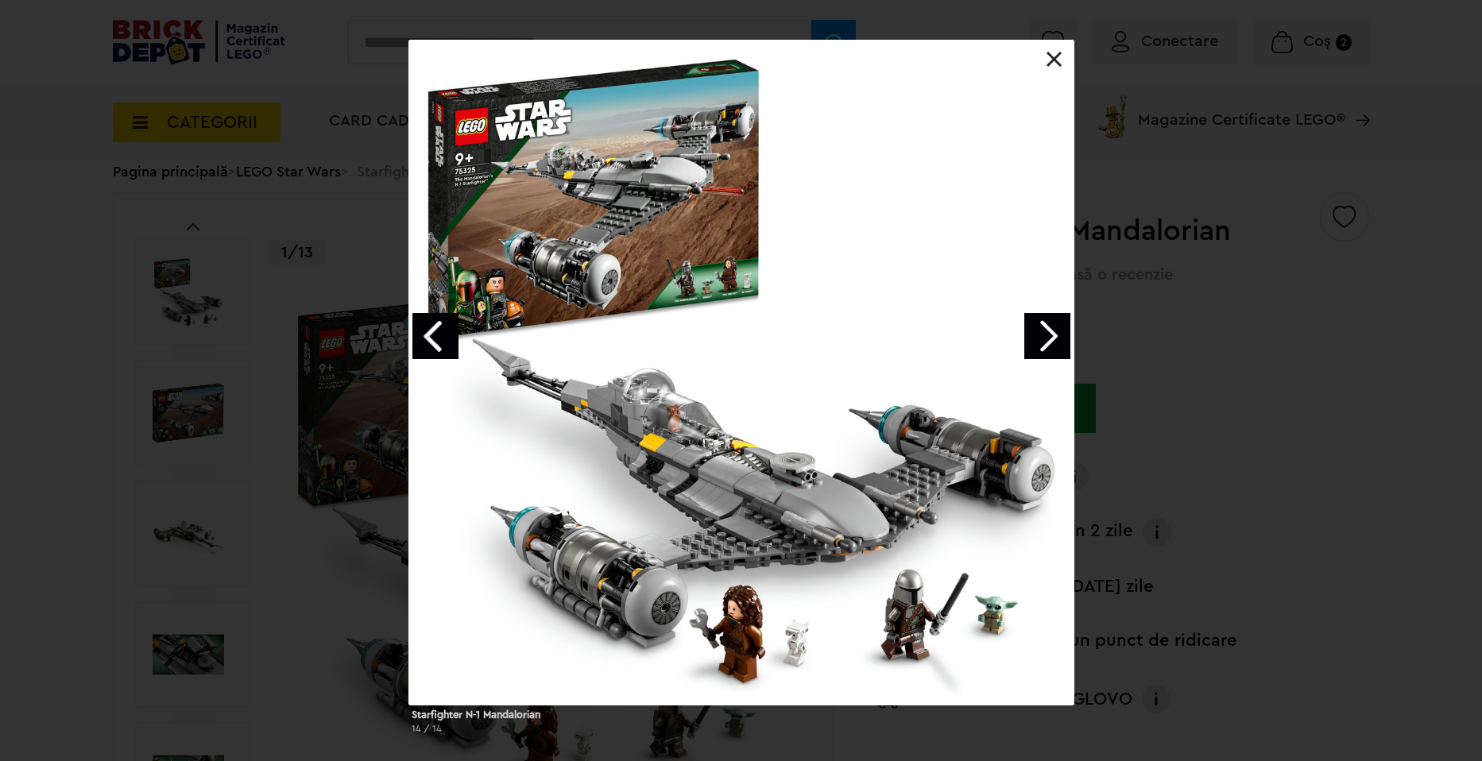
drag, startPoint x: 1065, startPoint y: 350, endPoint x: 1056, endPoint y: 353, distance: 9.1
click at [1063, 350] on link "Next image" at bounding box center [1047, 336] width 46 height 46
click at [1035, 335] on link "Next image" at bounding box center [1047, 336] width 46 height 46
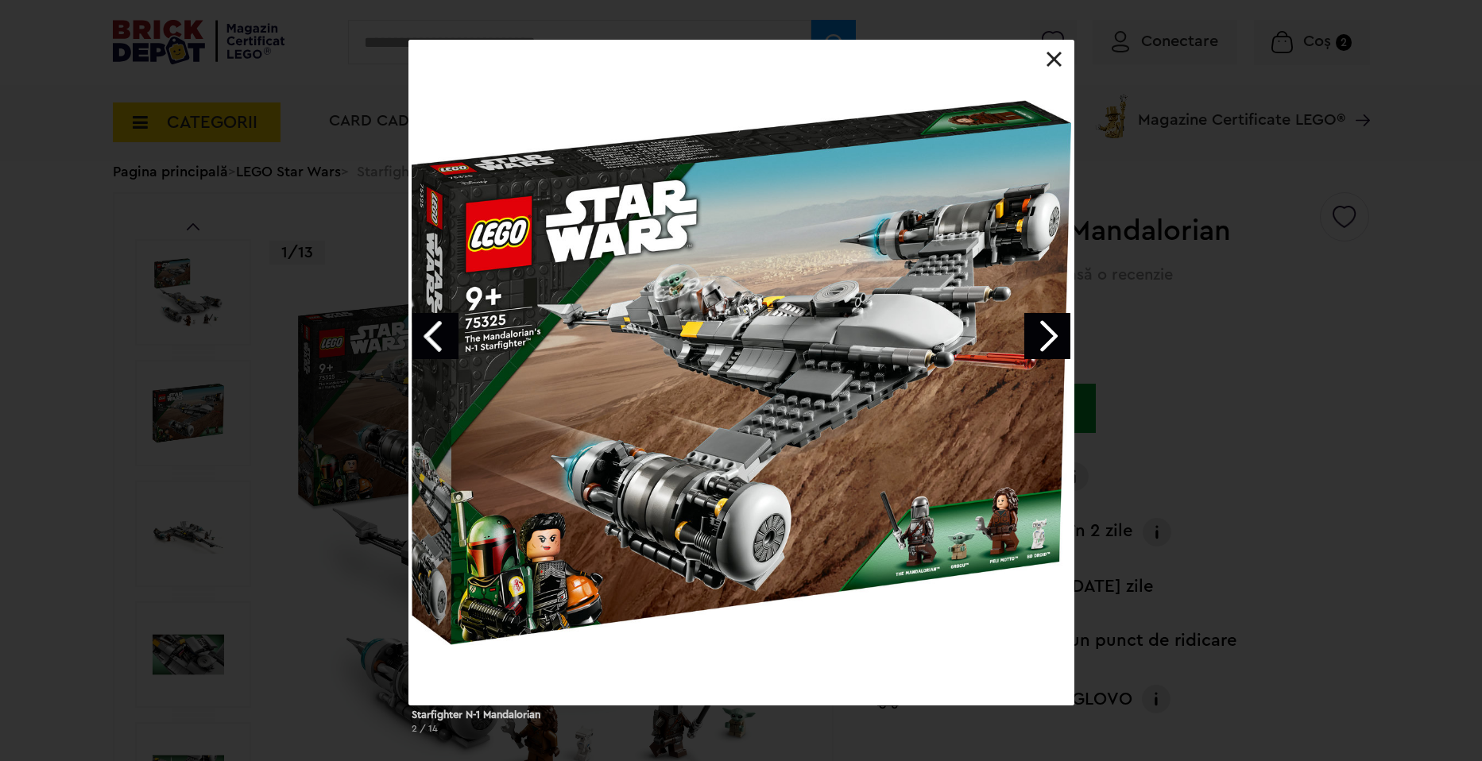
click at [1130, 306] on div "Starfighter N-1 Mandalorian 2 / 14" at bounding box center [741, 393] width 1482 height 707
